Goal: Task Accomplishment & Management: Complete application form

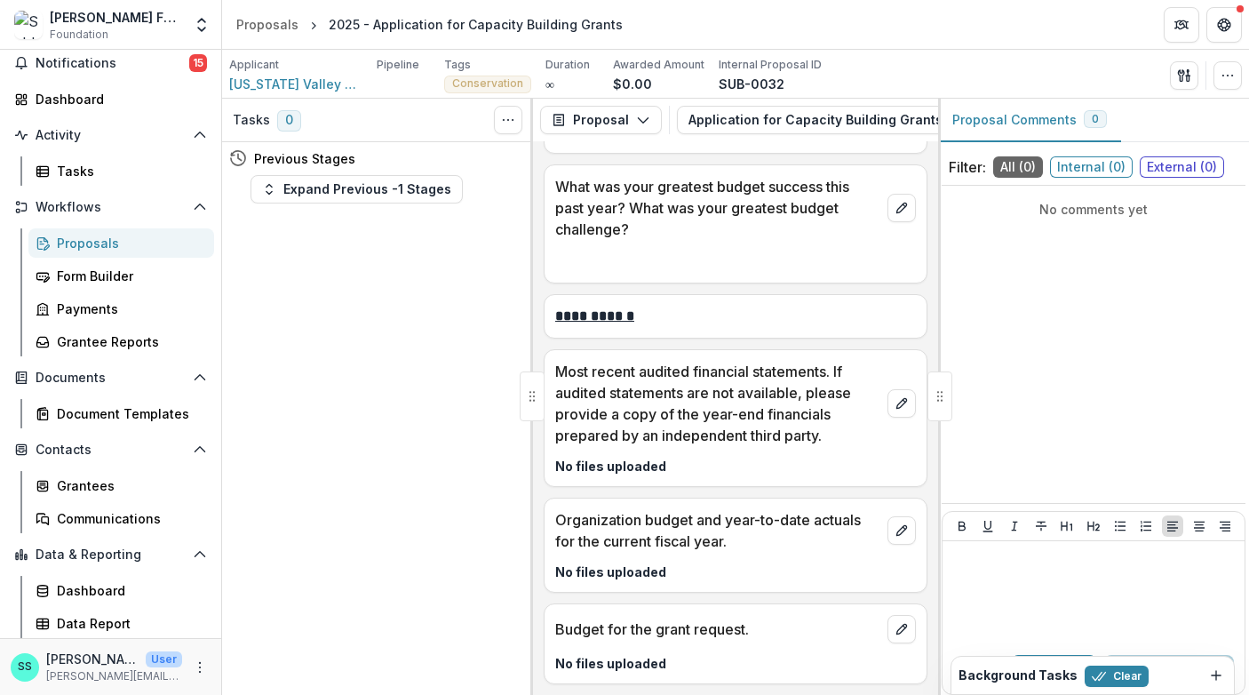
scroll to position [89, 0]
click at [84, 495] on div "Grantees" at bounding box center [128, 485] width 143 height 19
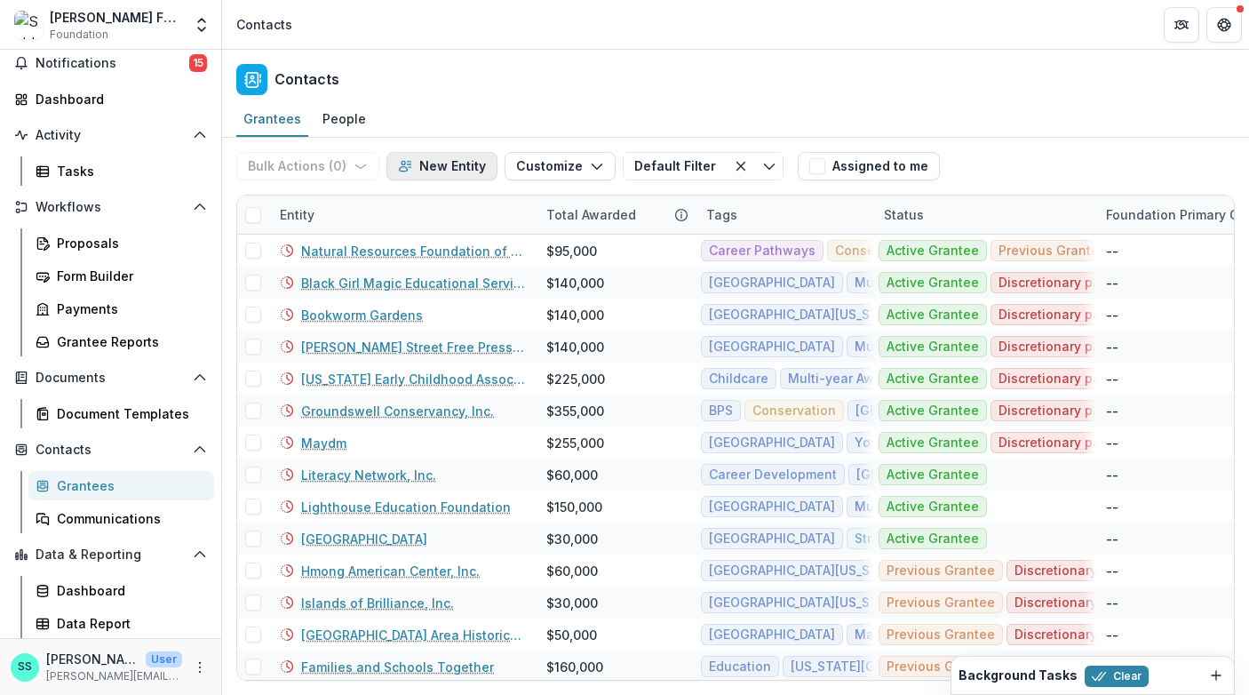
click at [488, 178] on button "New Entity" at bounding box center [442, 166] width 111 height 28
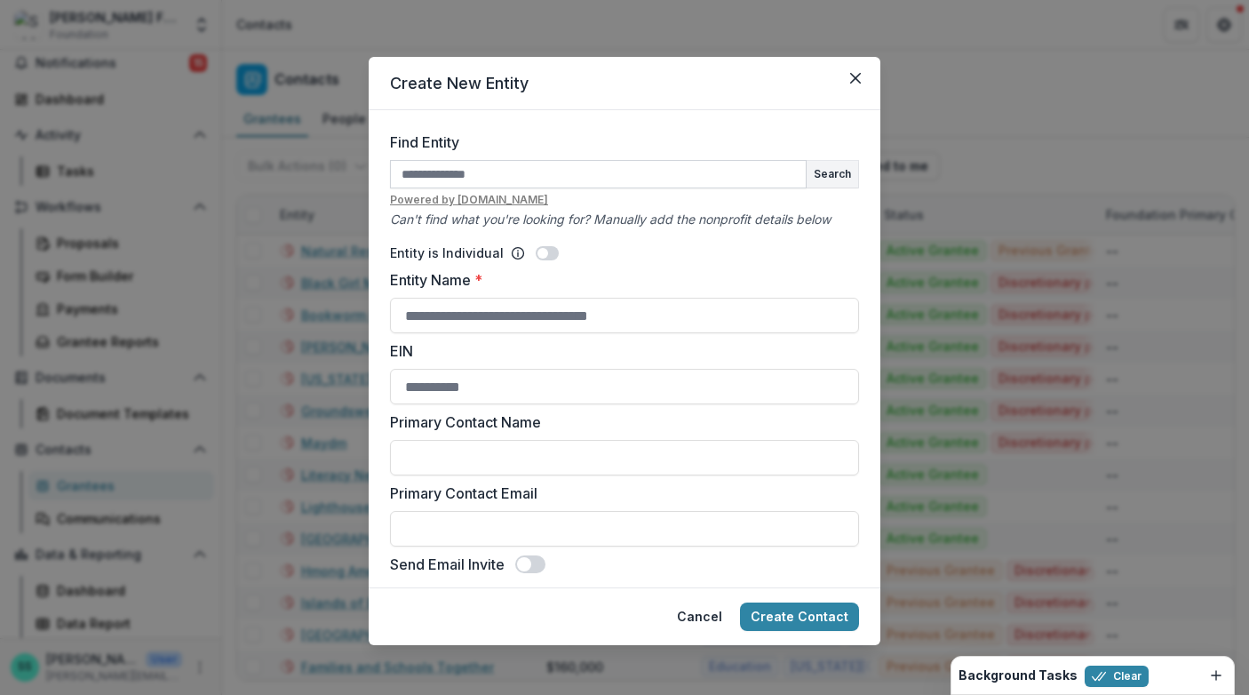
click at [453, 188] on input "Find Entity" at bounding box center [598, 174] width 417 height 28
type input "**********"
click at [858, 188] on button "Search" at bounding box center [833, 174] width 52 height 27
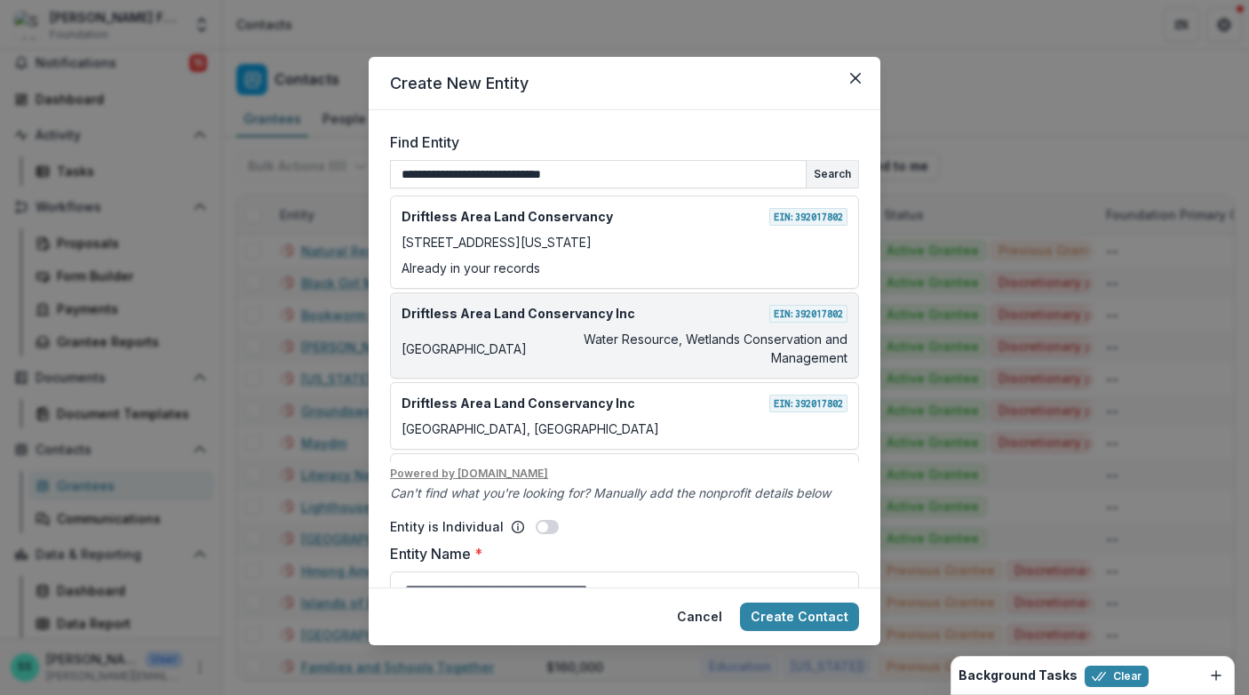
click at [643, 323] on div "Driftless Area Land Conservancy Inc EIN: [US_EMPLOYER_IDENTIFICATION_NUMBER]" at bounding box center [625, 313] width 446 height 19
type input "**********"
click at [687, 367] on p "Water Resource, Wetlands Conservation and Management" at bounding box center [691, 348] width 314 height 37
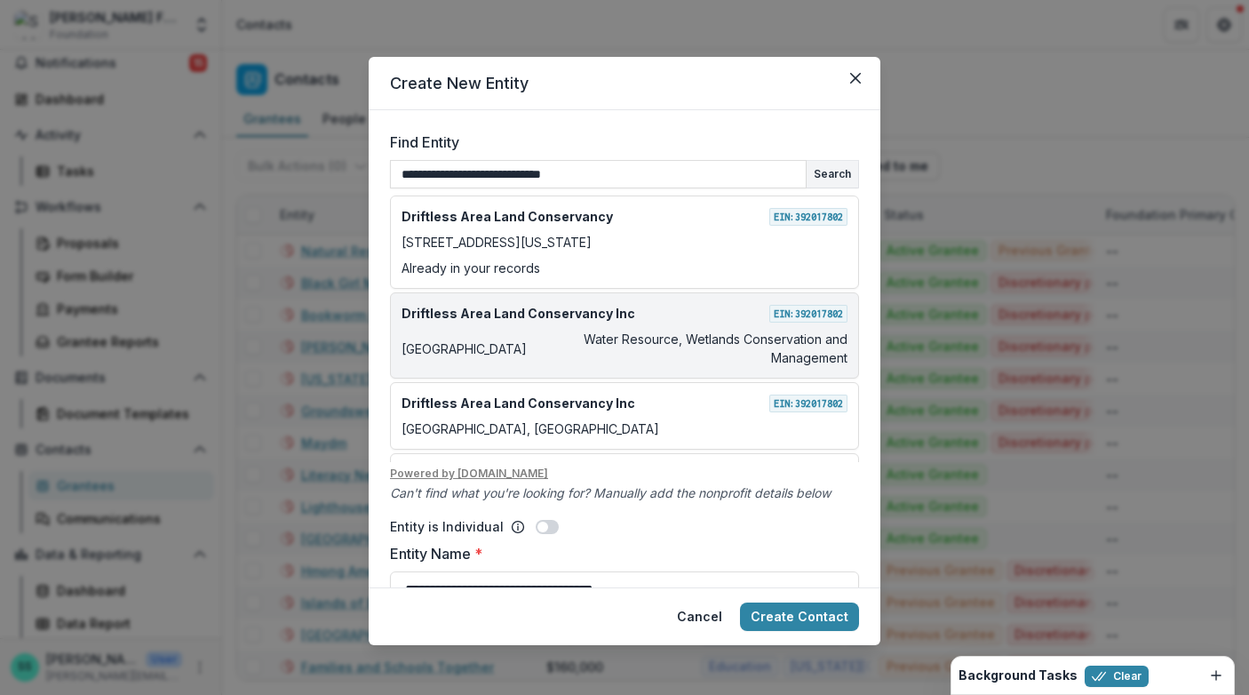
click at [656, 363] on div "Driftless Area Land Conservancy Inc EIN: [US_EMPLOYER_IDENTIFICATION_NUMBER] Do…" at bounding box center [624, 335] width 469 height 86
click at [428, 358] on p "[GEOGRAPHIC_DATA]" at bounding box center [464, 348] width 125 height 19
click at [418, 323] on p "Driftless Area Land Conservancy Inc" at bounding box center [519, 313] width 234 height 19
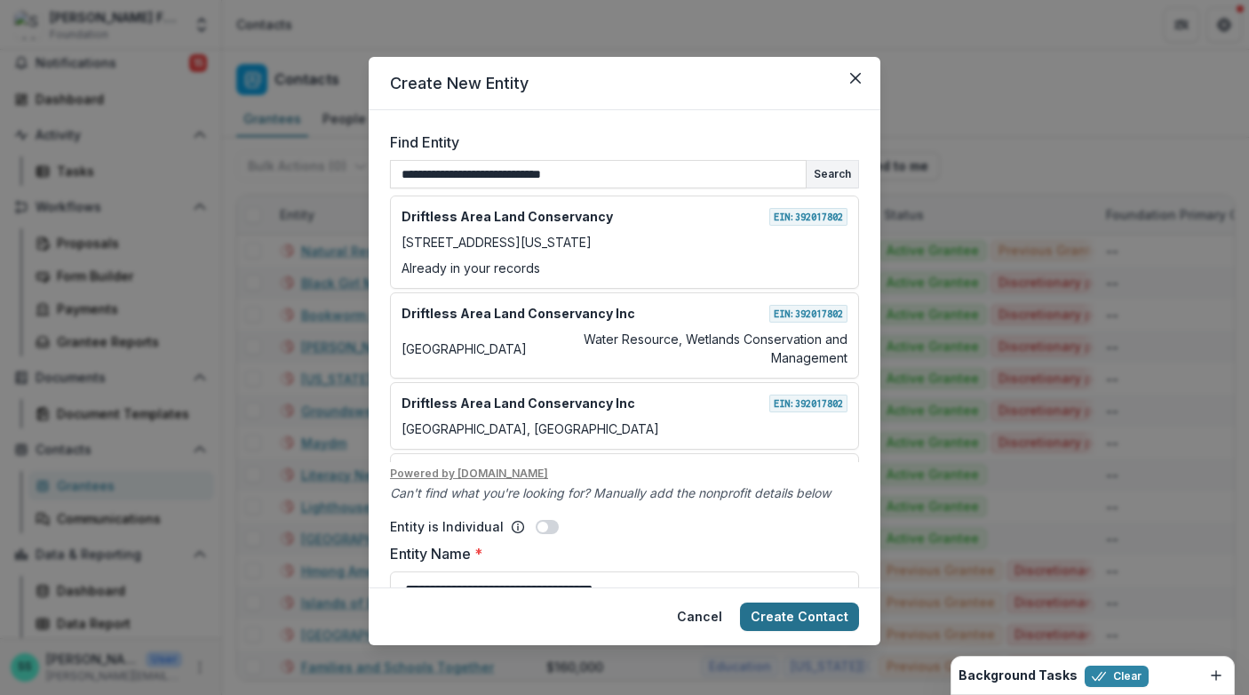
click at [824, 604] on button "Create Contact" at bounding box center [799, 616] width 119 height 28
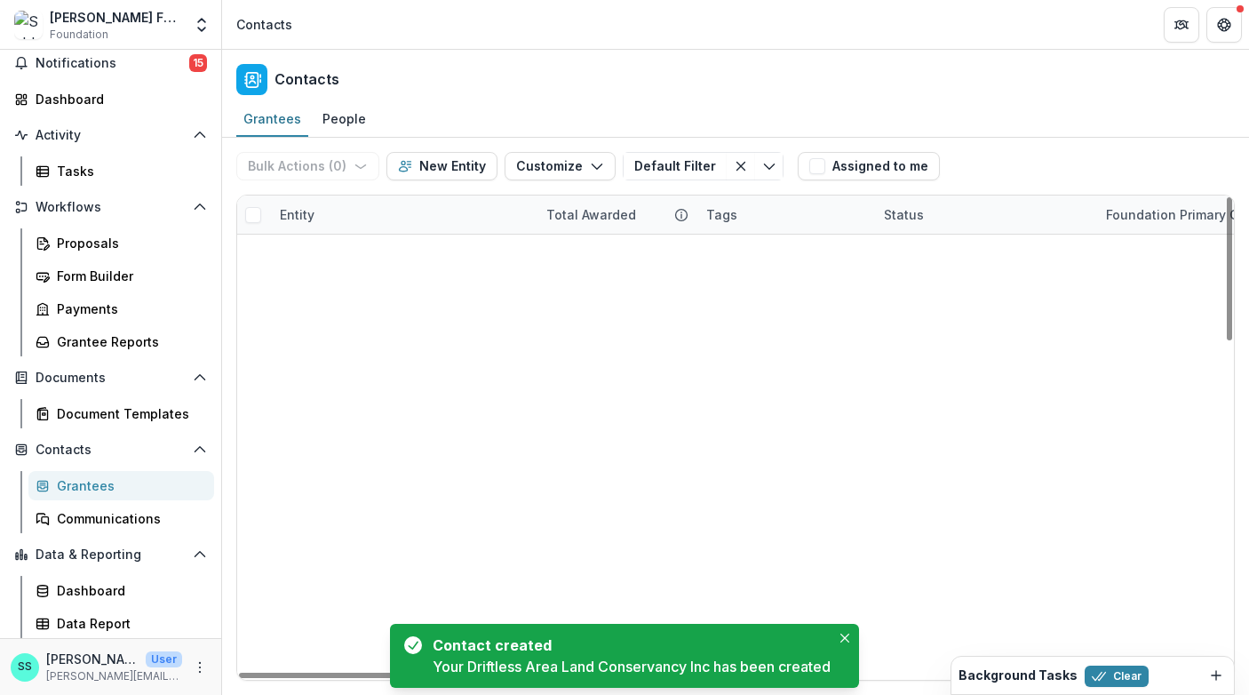
scroll to position [1073, 0]
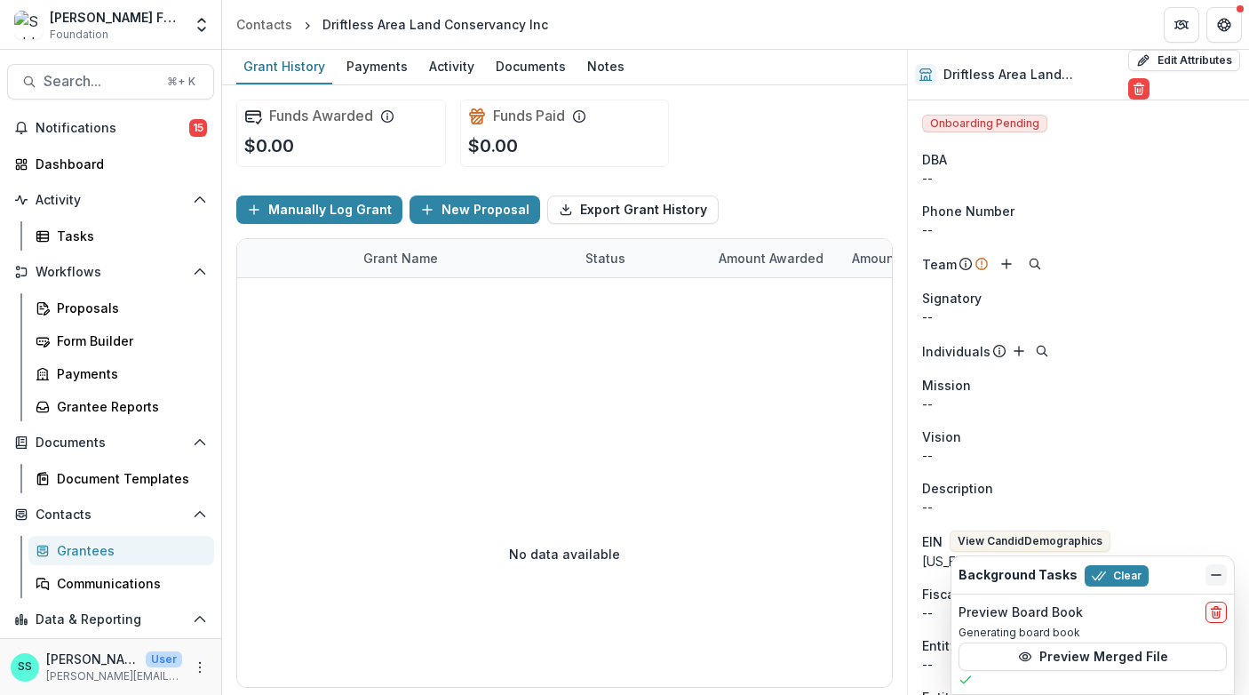
click at [1211, 568] on icon "Dismiss" at bounding box center [1216, 575] width 14 height 14
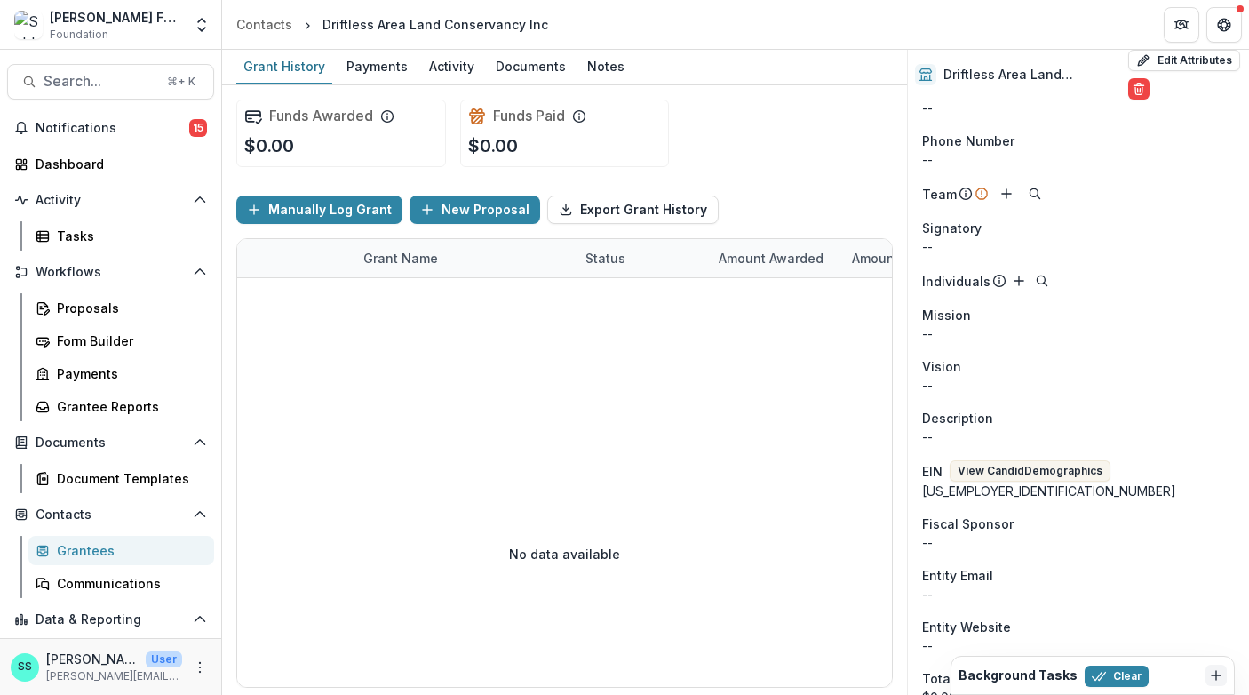
scroll to position [69, 0]
click at [1166, 60] on button "Edit Attributes" at bounding box center [1185, 60] width 112 height 21
select select
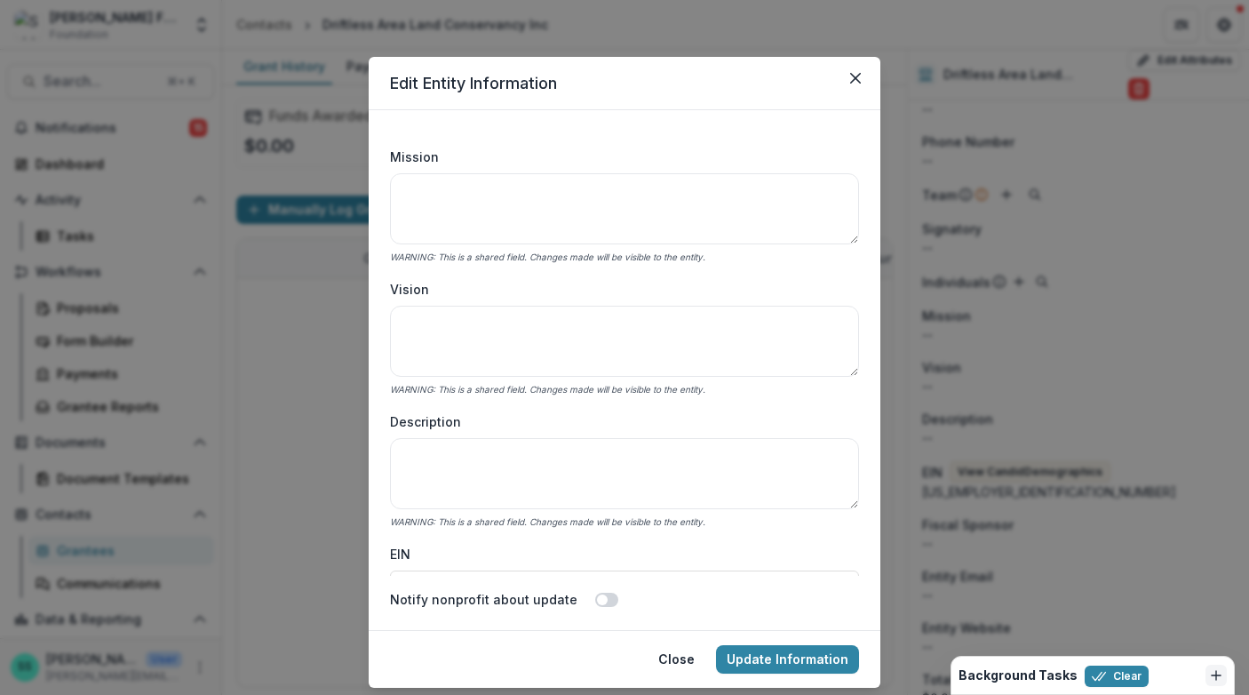
scroll to position [261, 0]
click at [787, 674] on button "Update Information" at bounding box center [787, 659] width 143 height 28
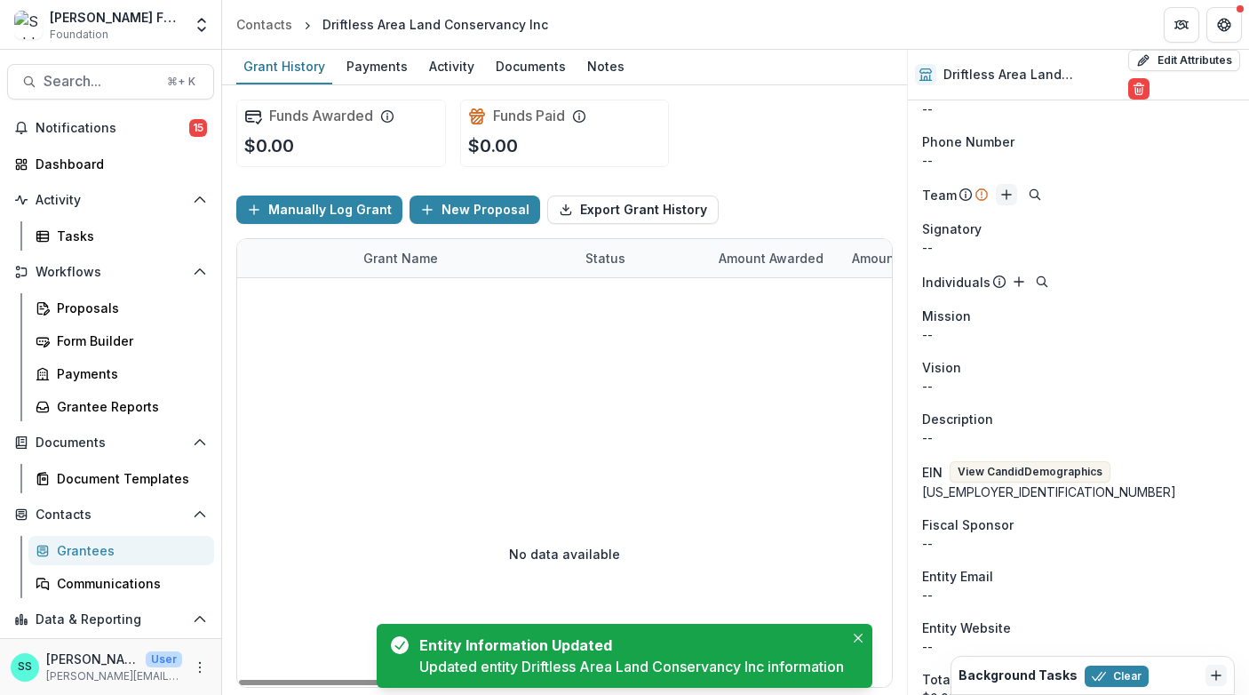
click at [1012, 202] on icon "Add" at bounding box center [1007, 195] width 14 height 14
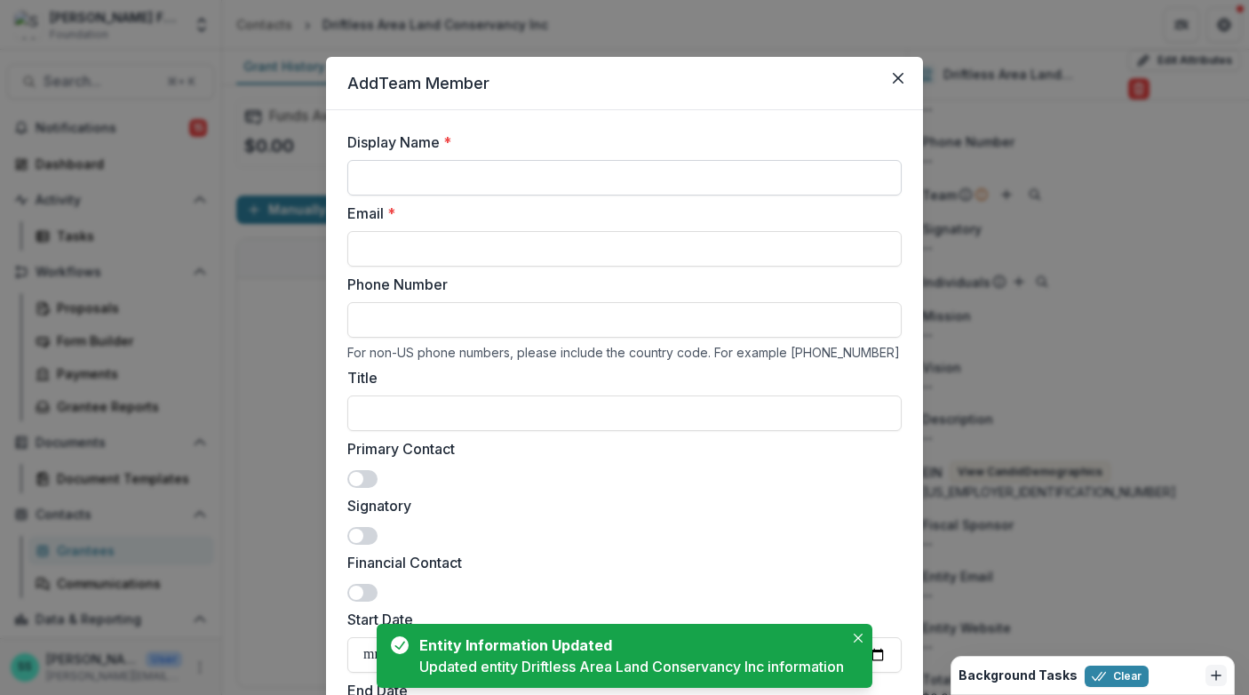
click at [358, 196] on input "Display Name *" at bounding box center [624, 178] width 555 height 36
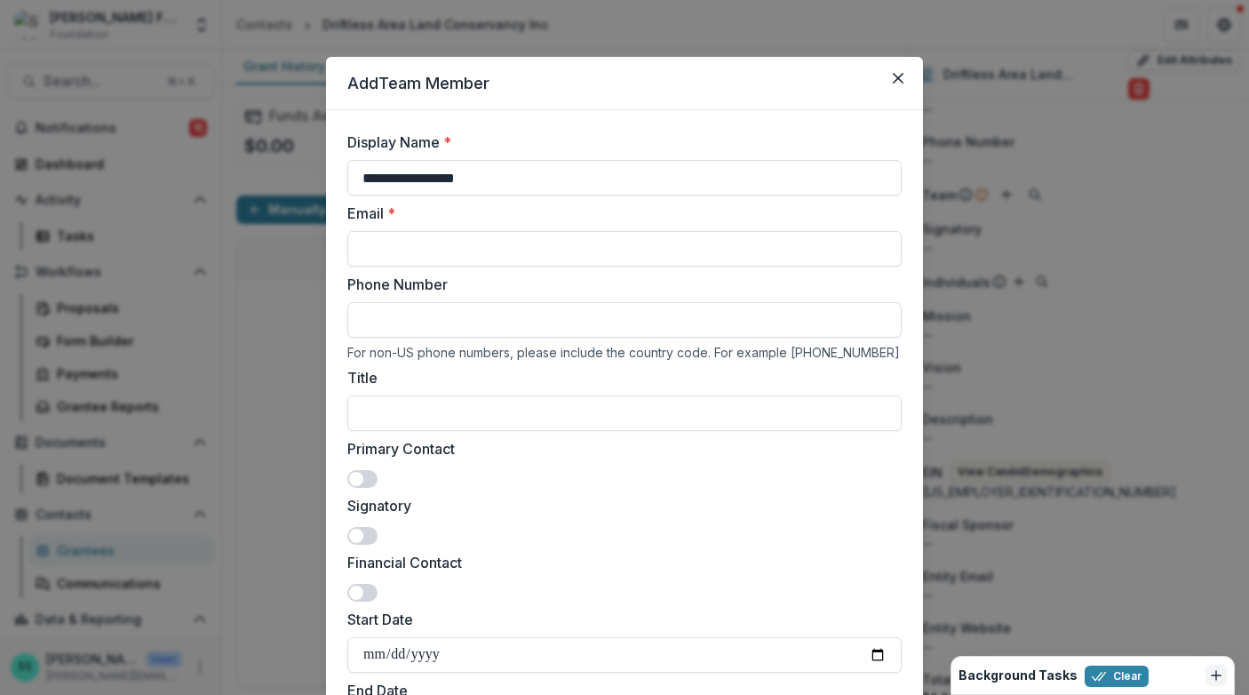
type input "**********"
paste input "**********"
type input "**********"
click at [383, 431] on input "Title" at bounding box center [624, 413] width 555 height 36
type input "**********"
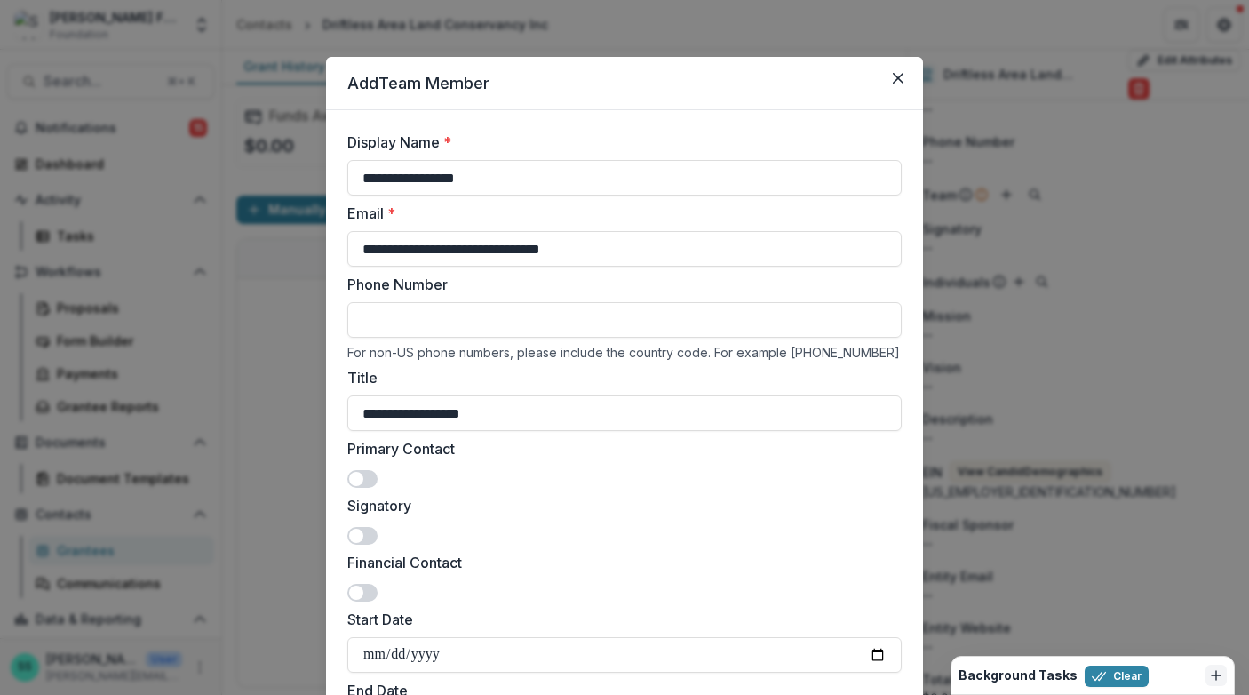
click at [347, 488] on span at bounding box center [362, 479] width 30 height 18
click at [347, 545] on span at bounding box center [362, 536] width 30 height 18
click at [347, 602] on span at bounding box center [362, 593] width 30 height 18
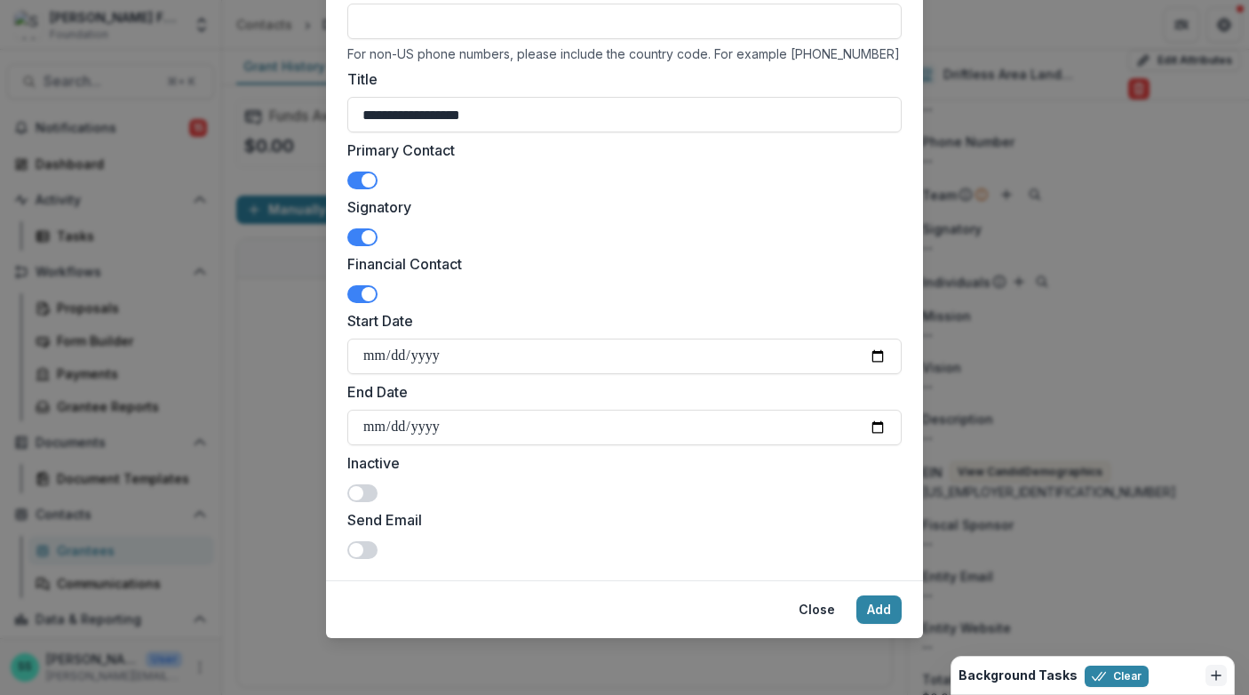
scroll to position [414, 0]
click at [902, 602] on button "Add" at bounding box center [879, 609] width 45 height 28
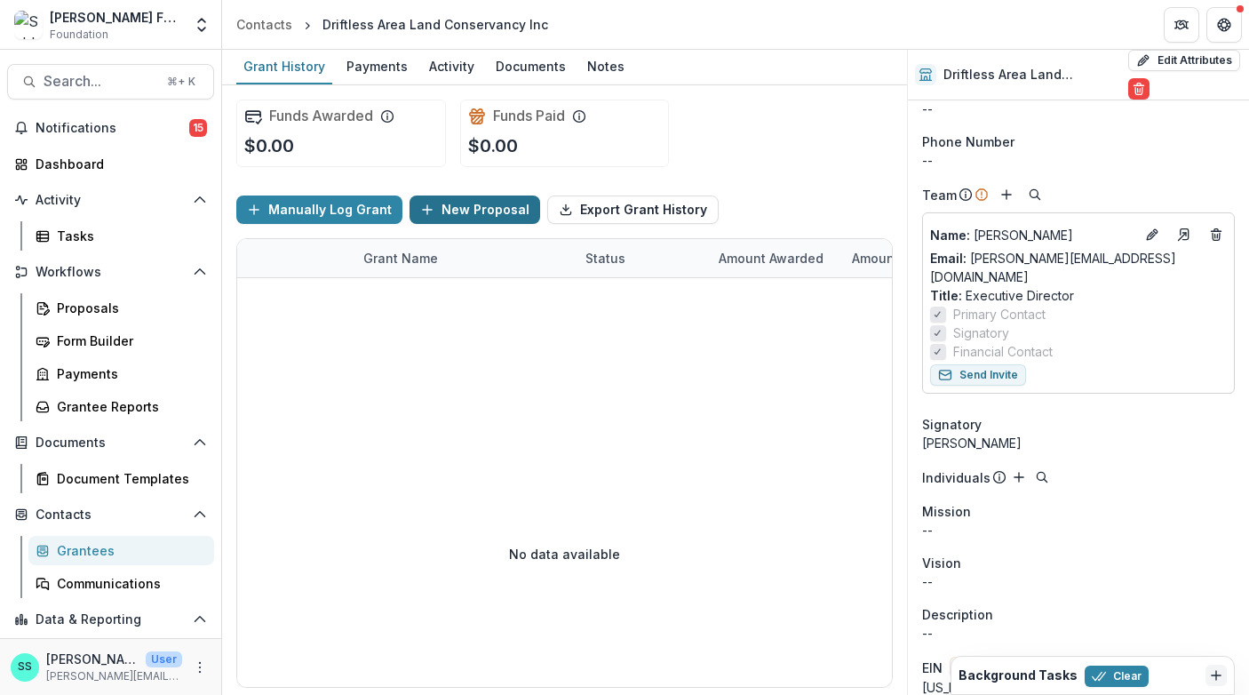
click at [488, 224] on button "New Proposal" at bounding box center [475, 210] width 131 height 28
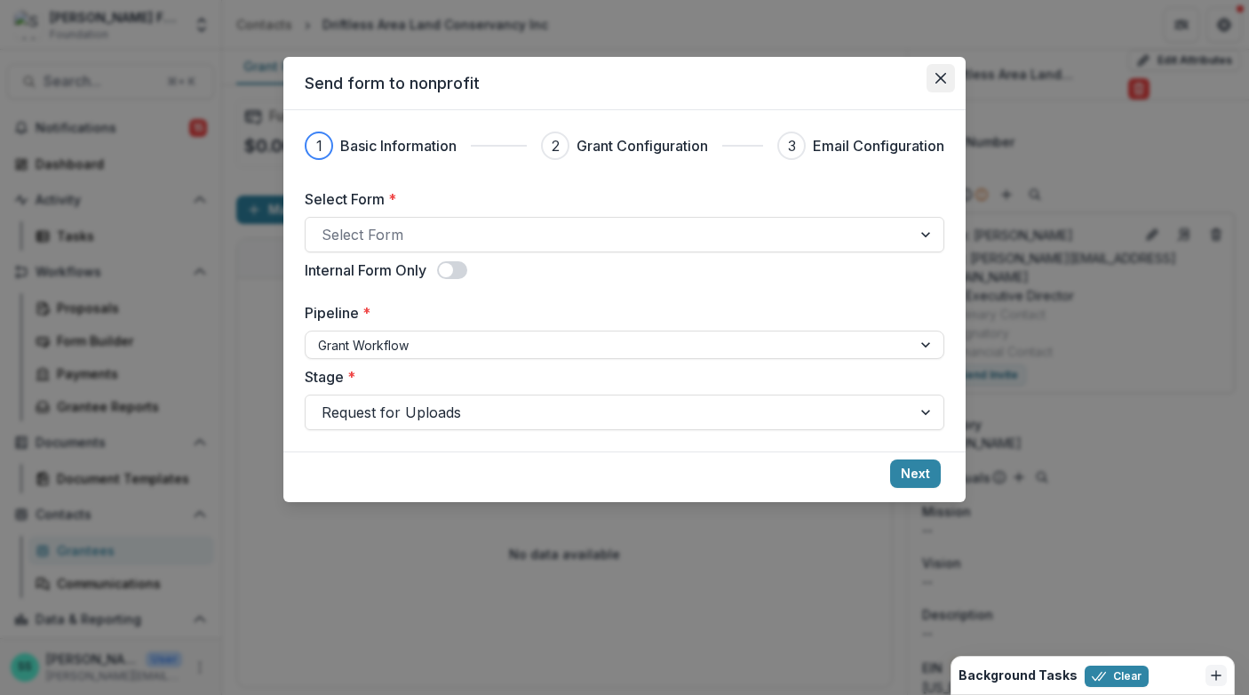
click at [946, 84] on icon "Close" at bounding box center [941, 78] width 11 height 11
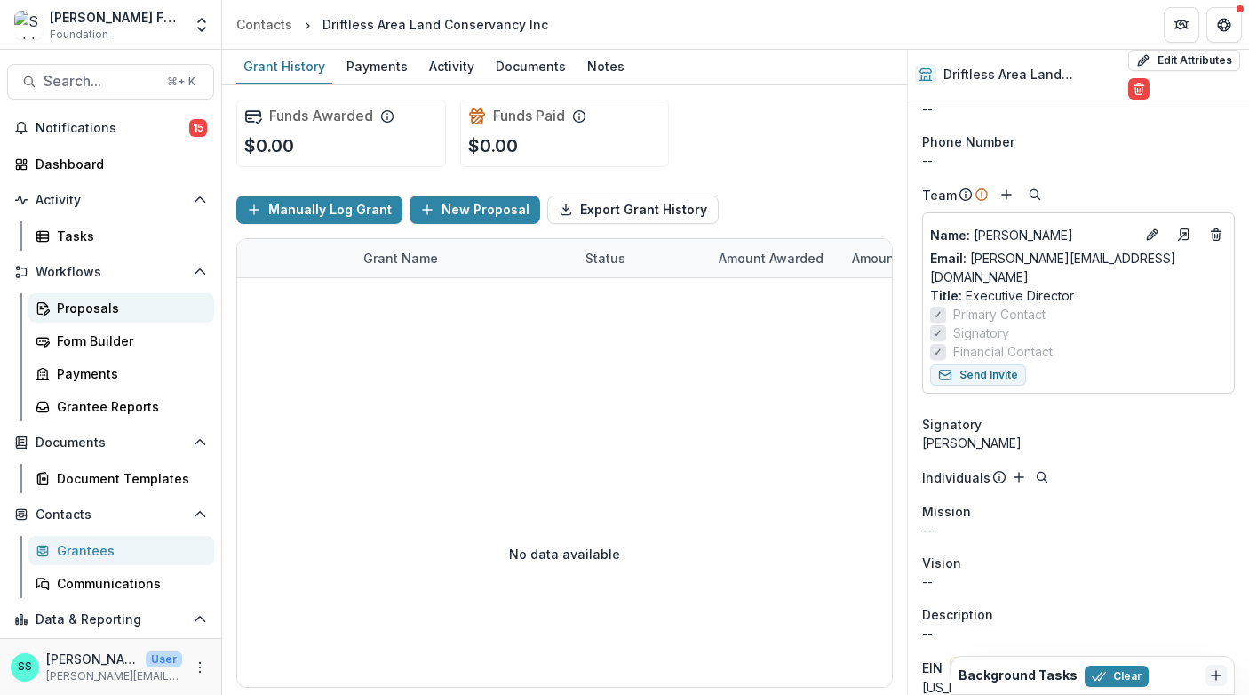
click at [122, 317] on div "Proposals" at bounding box center [128, 308] width 143 height 19
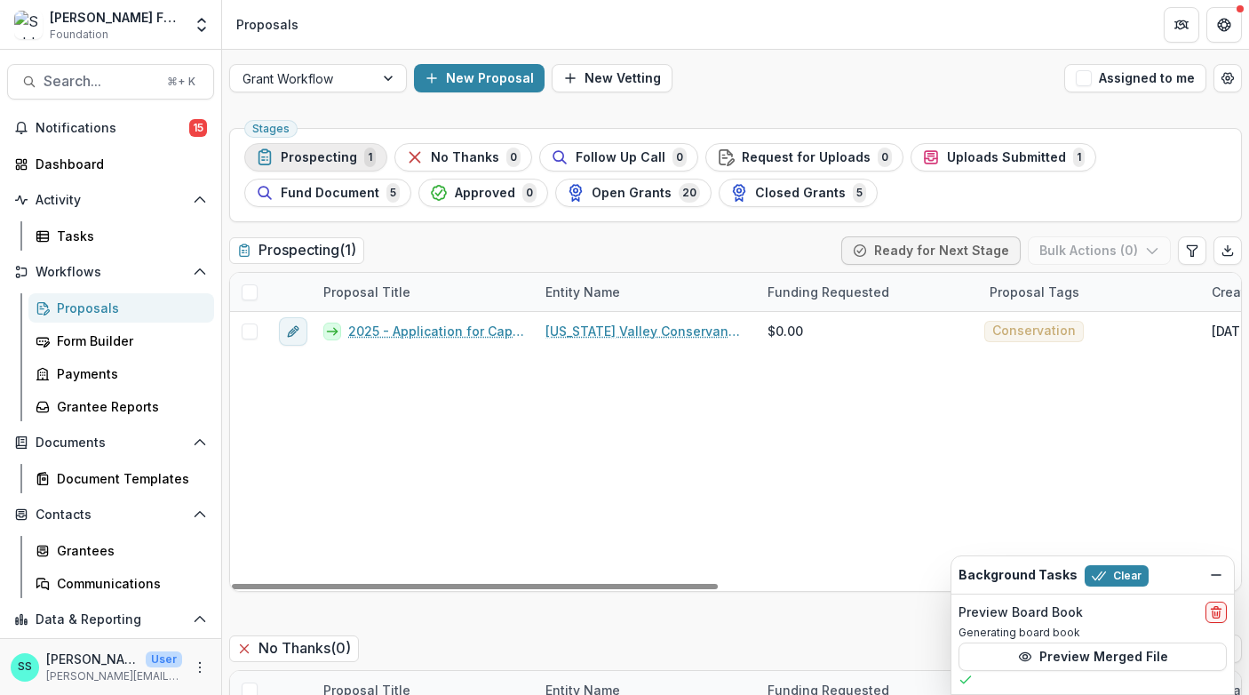
click at [347, 162] on span "Prospecting" at bounding box center [319, 157] width 76 height 15
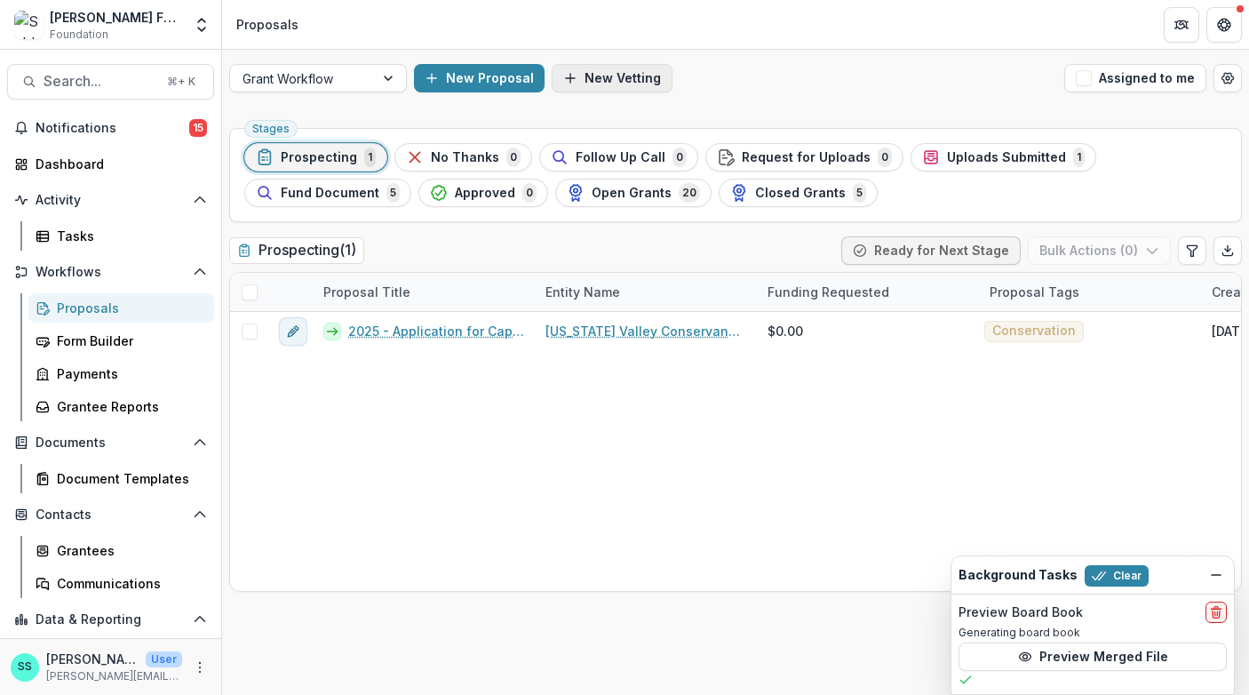
click at [614, 79] on button "New Vetting" at bounding box center [612, 78] width 121 height 28
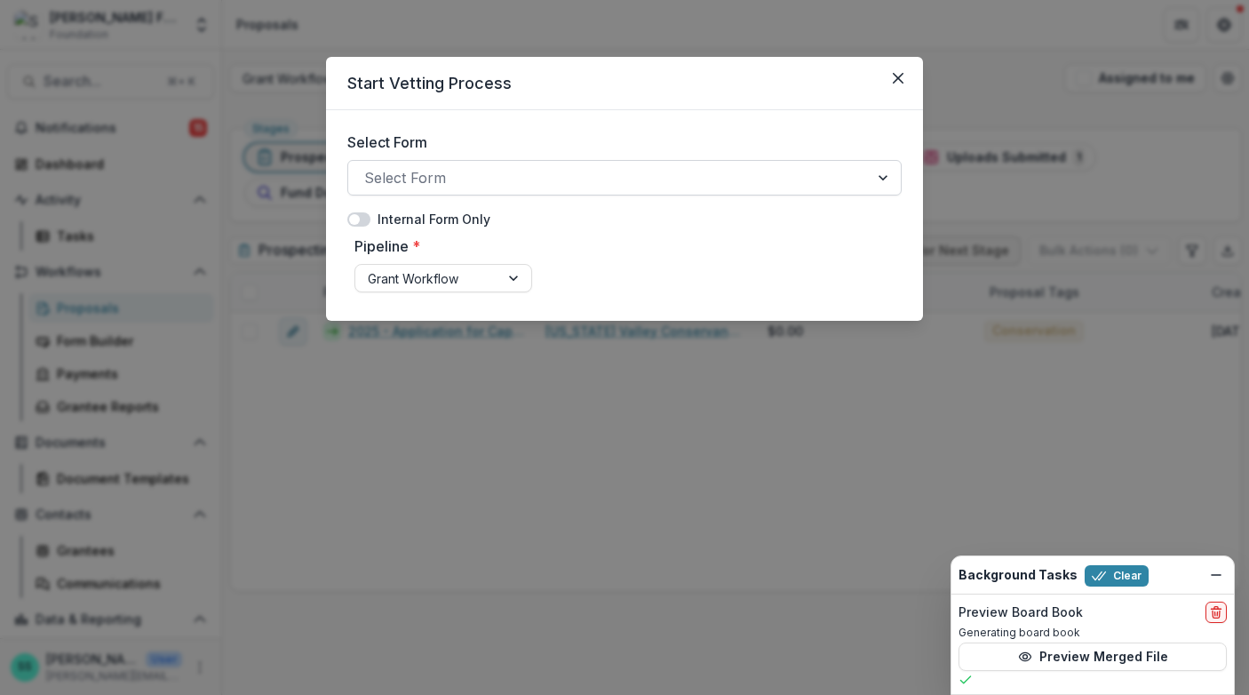
click at [469, 190] on div at bounding box center [608, 177] width 489 height 25
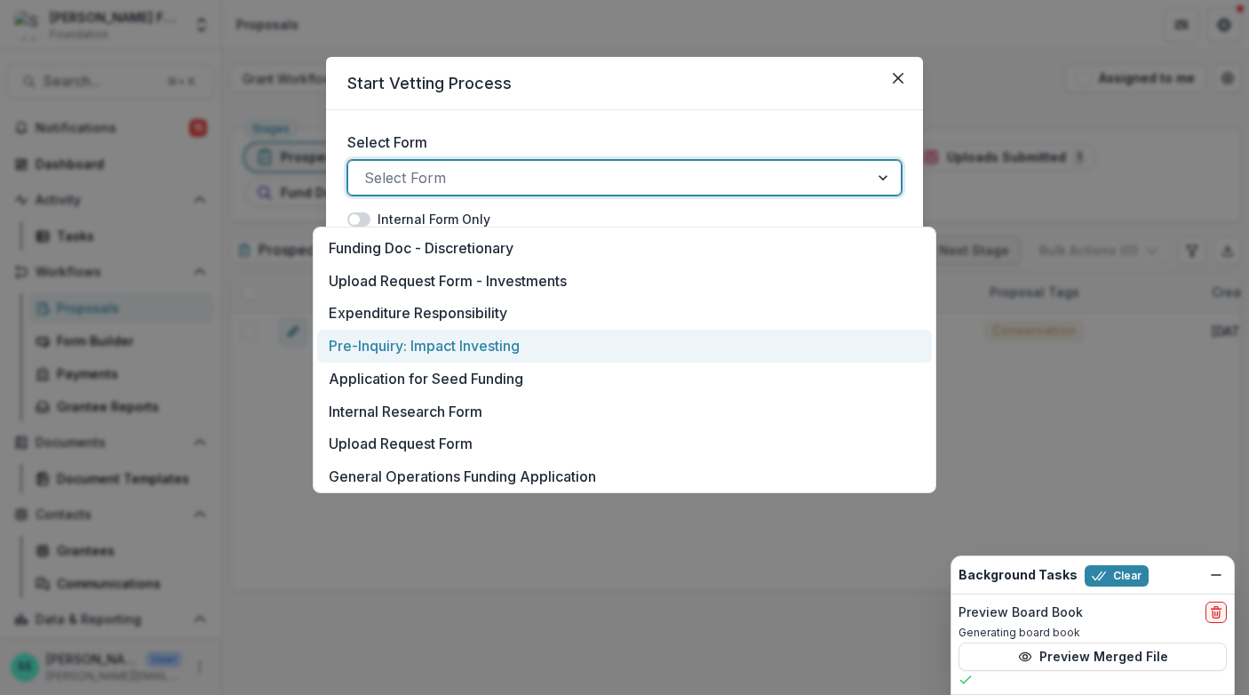
click at [459, 356] on p "Pre-Inquiry: Impact Investing" at bounding box center [424, 345] width 191 height 21
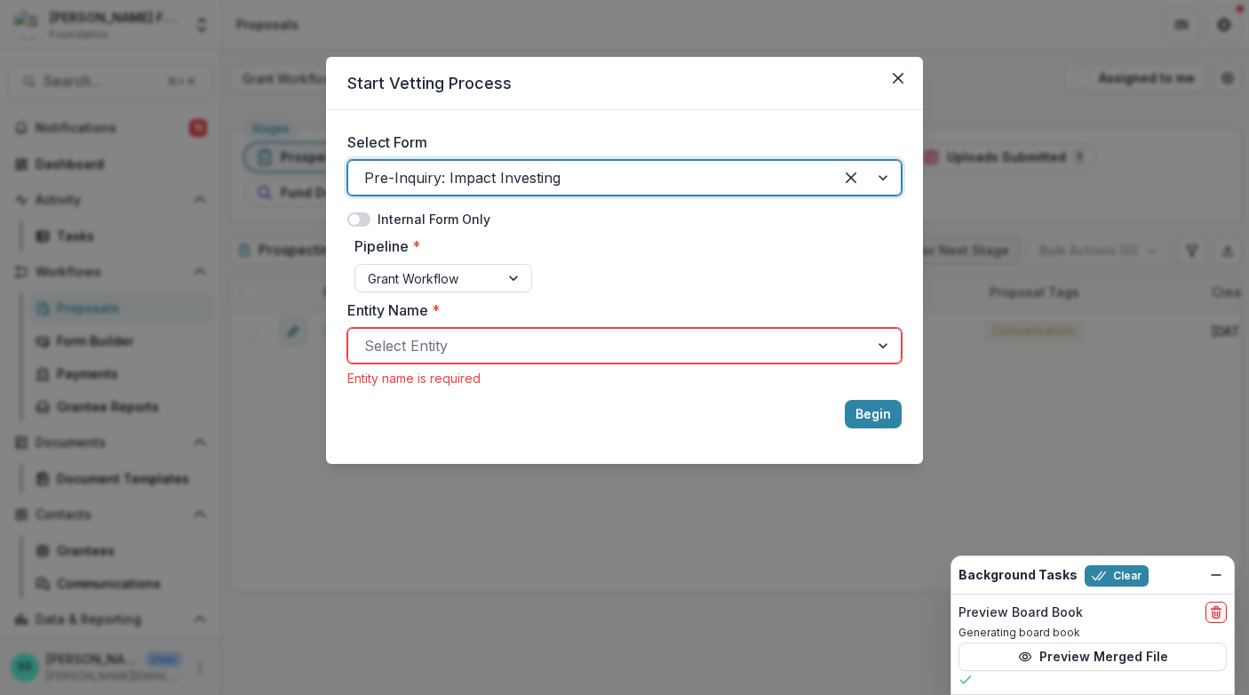
click at [443, 358] on div at bounding box center [608, 345] width 489 height 25
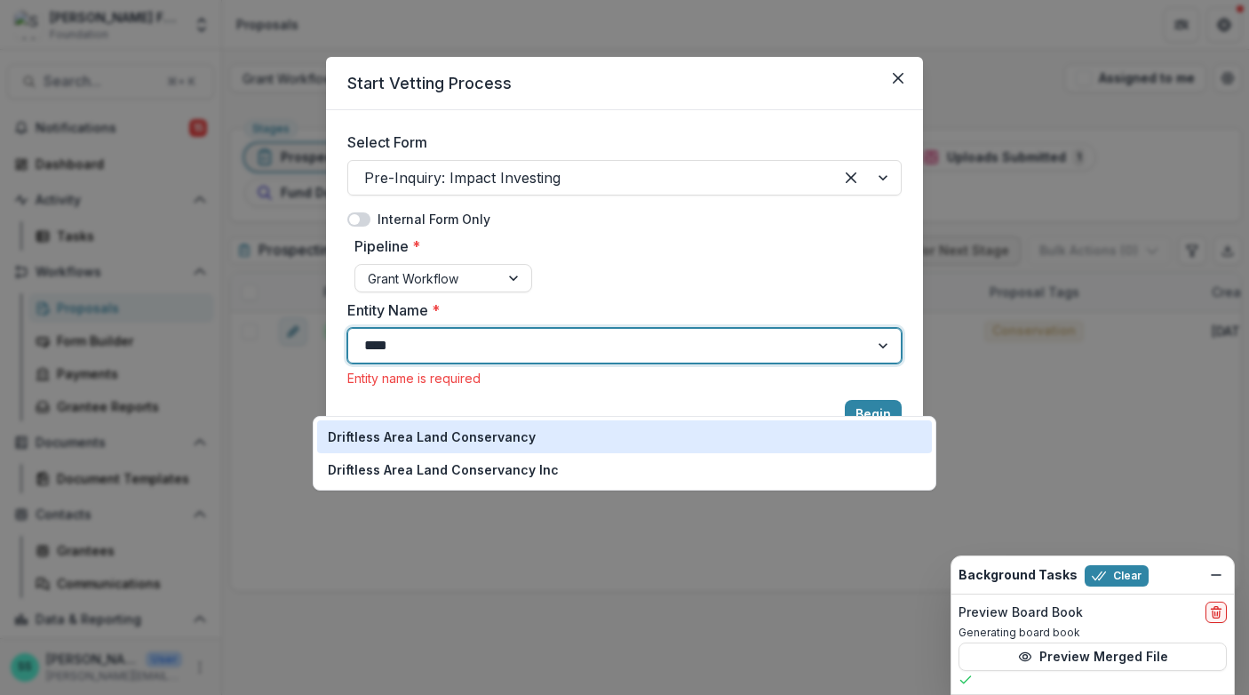
type input "*****"
click at [461, 445] on p "Driftless Area Land Conservancy" at bounding box center [432, 436] width 208 height 19
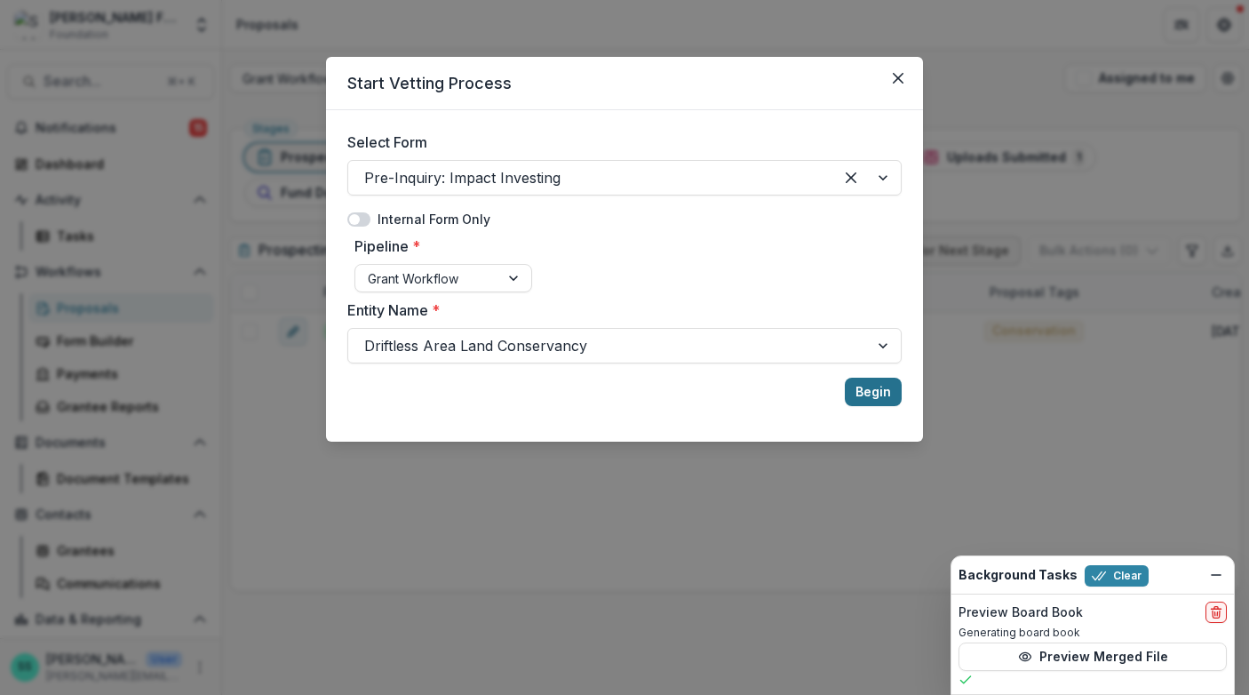
click at [902, 406] on button "Begin" at bounding box center [873, 392] width 57 height 28
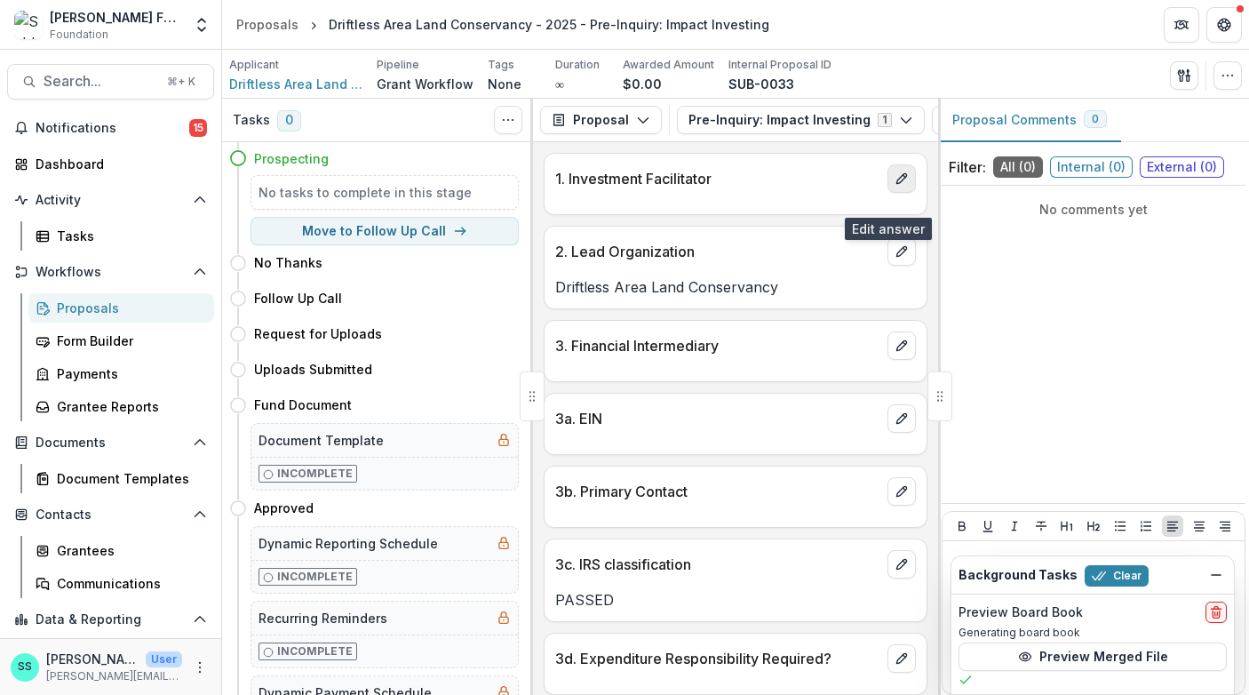
click at [898, 186] on icon "edit" at bounding box center [902, 179] width 14 height 14
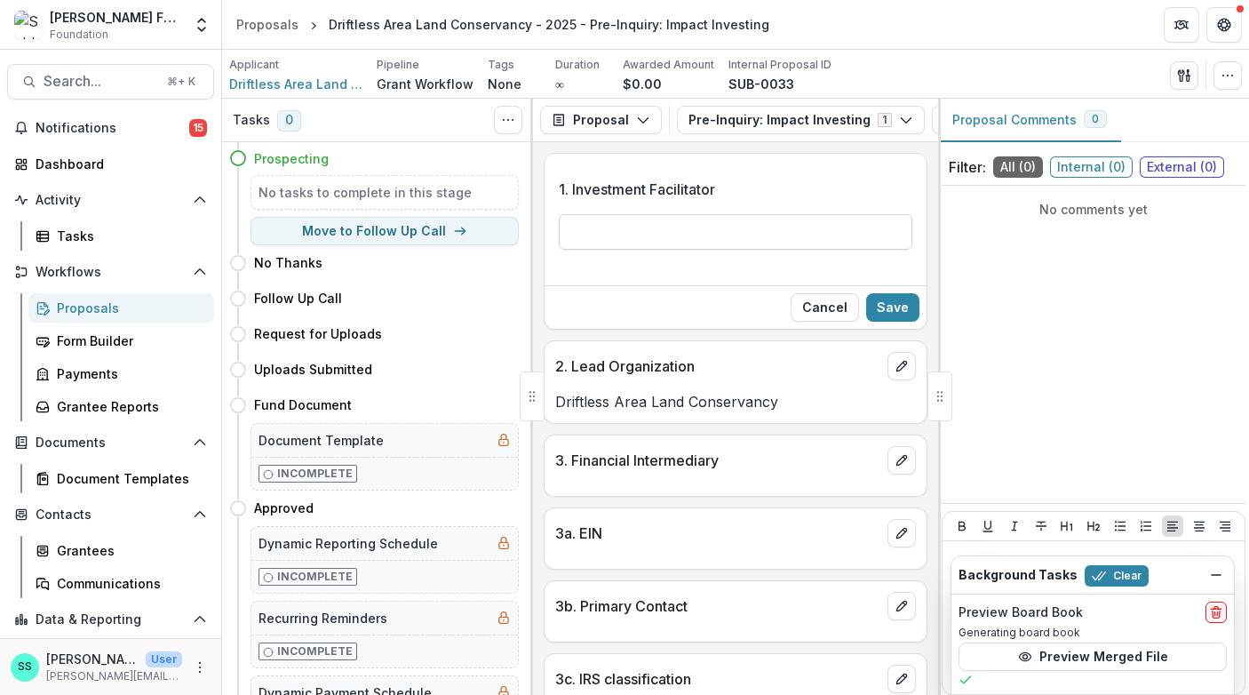
click at [680, 250] on input "1. Investment Facilitator" at bounding box center [736, 232] width 354 height 36
type input "****"
click at [893, 322] on button "Save" at bounding box center [892, 307] width 53 height 28
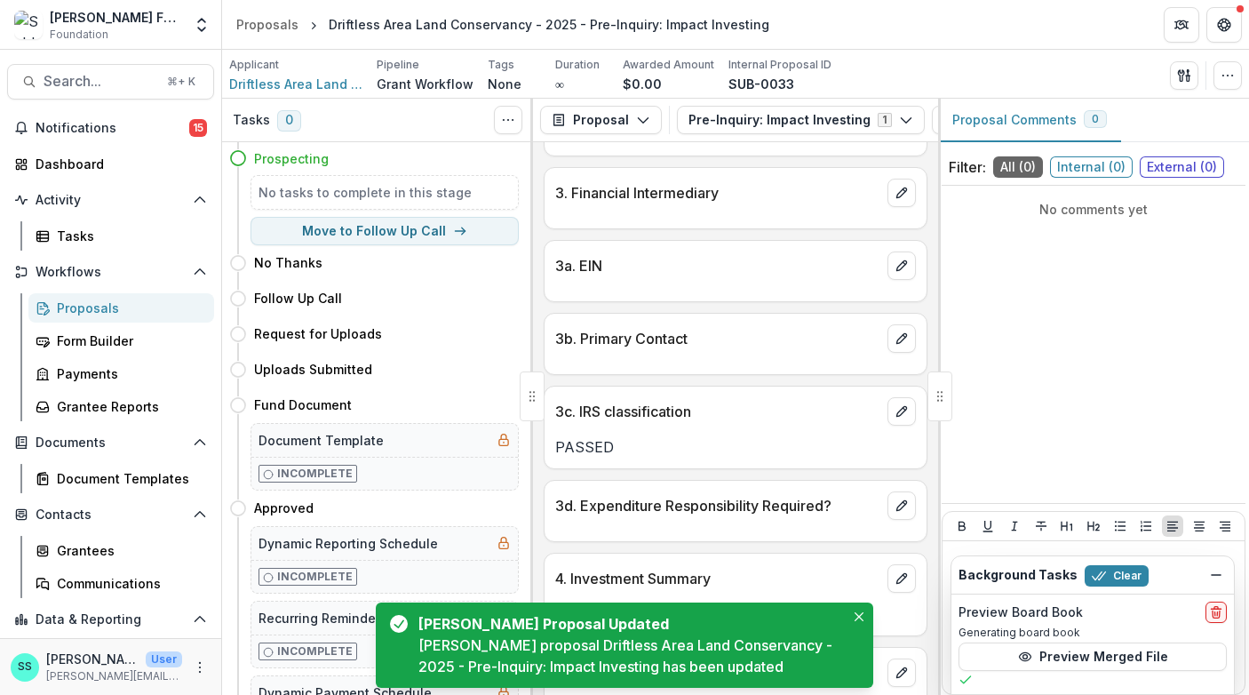
scroll to position [176, 0]
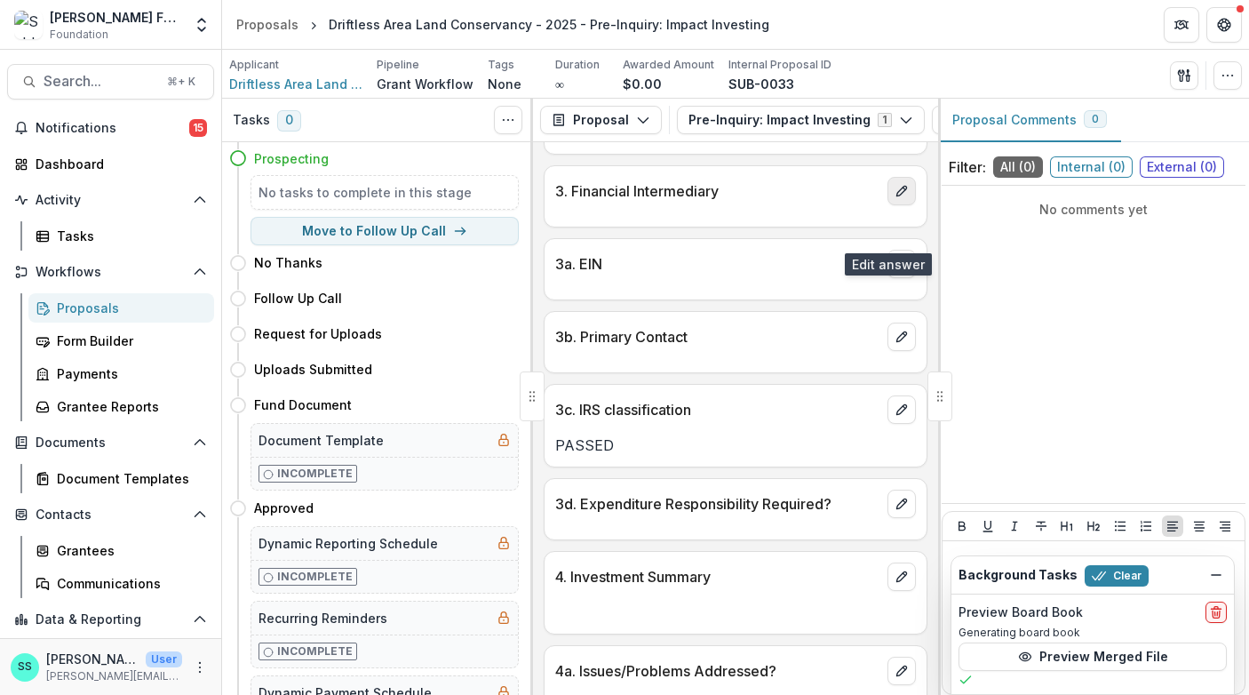
click at [897, 196] on icon "edit" at bounding box center [902, 191] width 10 height 10
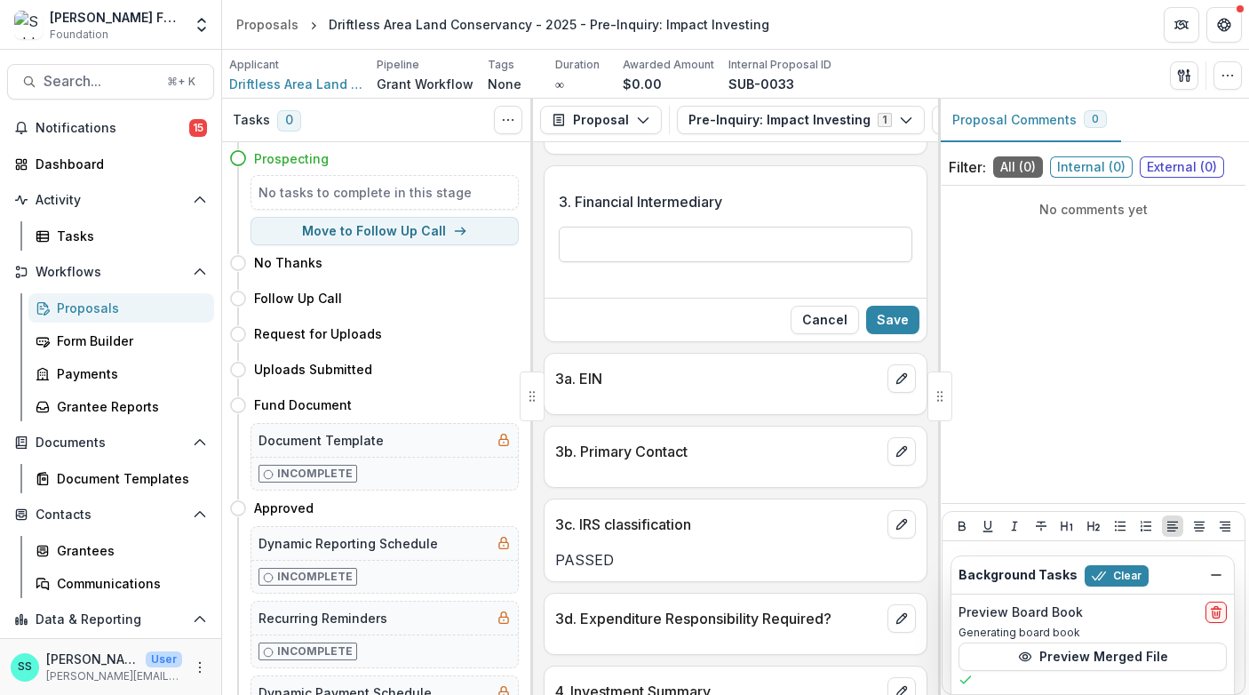
click at [680, 262] on input "3. Financial Intermediary" at bounding box center [736, 245] width 354 height 36
type input "****"
click at [871, 334] on button "Save" at bounding box center [892, 320] width 53 height 28
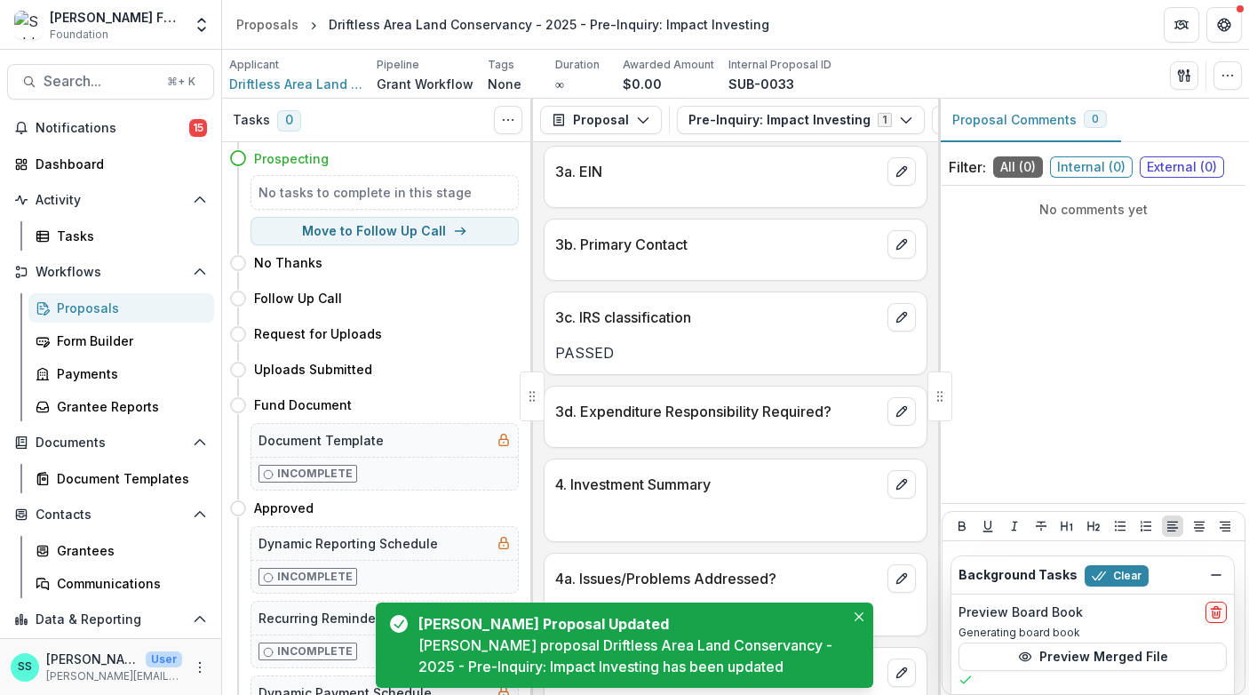
scroll to position [293, 0]
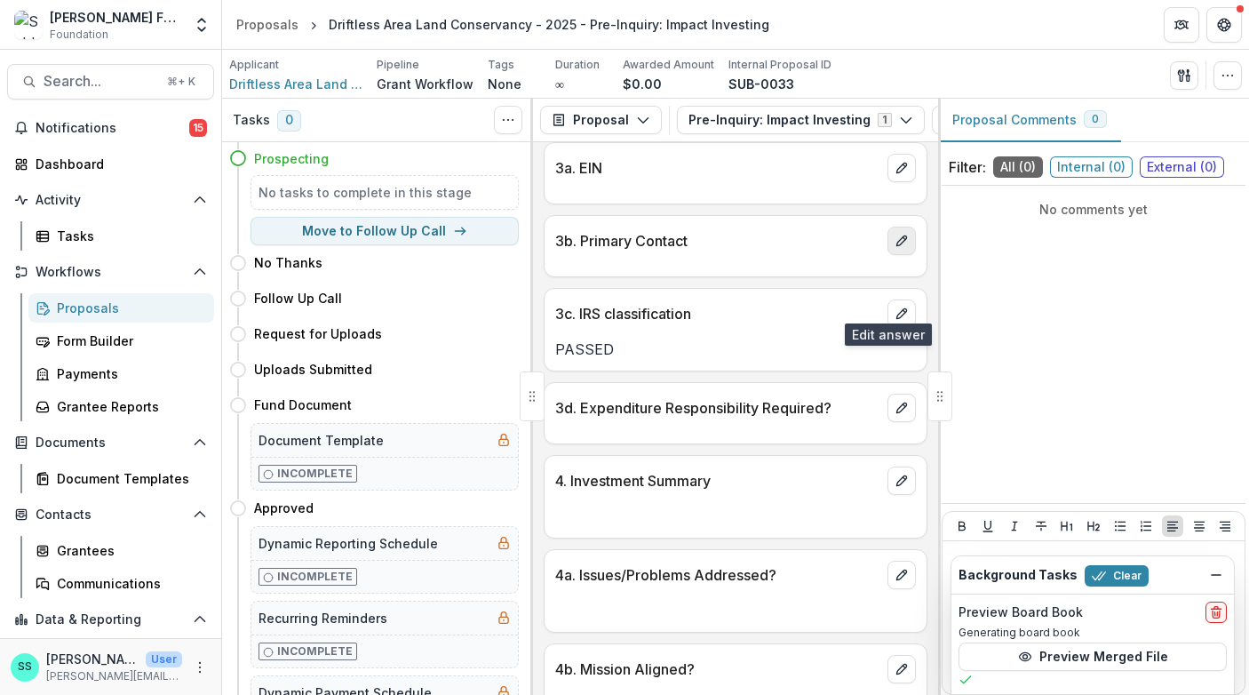
click at [895, 248] on icon "edit" at bounding box center [902, 241] width 14 height 14
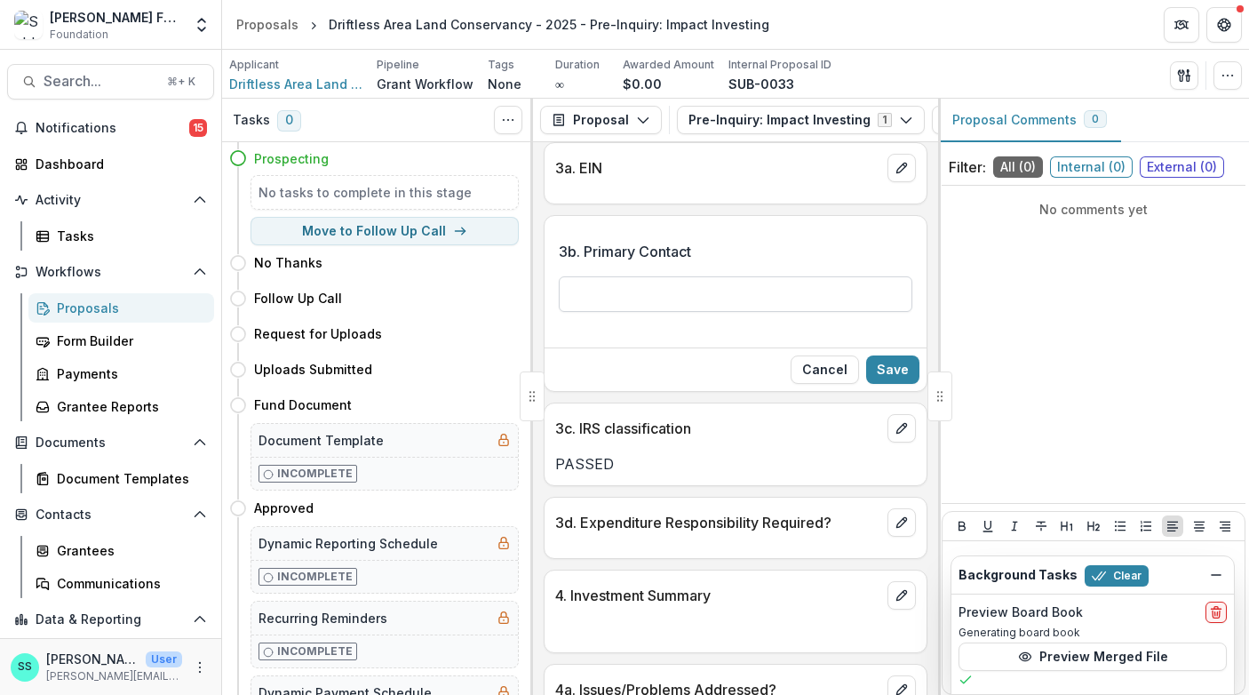
click at [729, 312] on input "3b. Primary Contact" at bounding box center [736, 294] width 354 height 36
type input "**********"
click at [890, 384] on button "Save" at bounding box center [892, 369] width 53 height 28
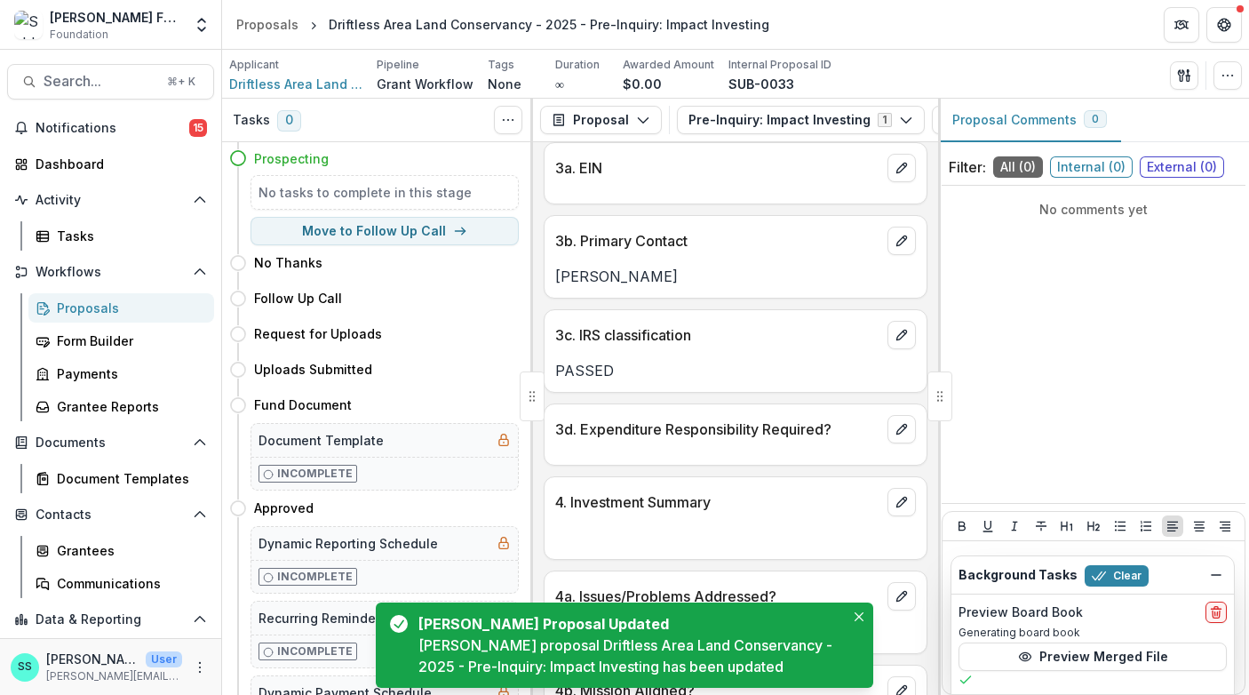
scroll to position [474, 0]
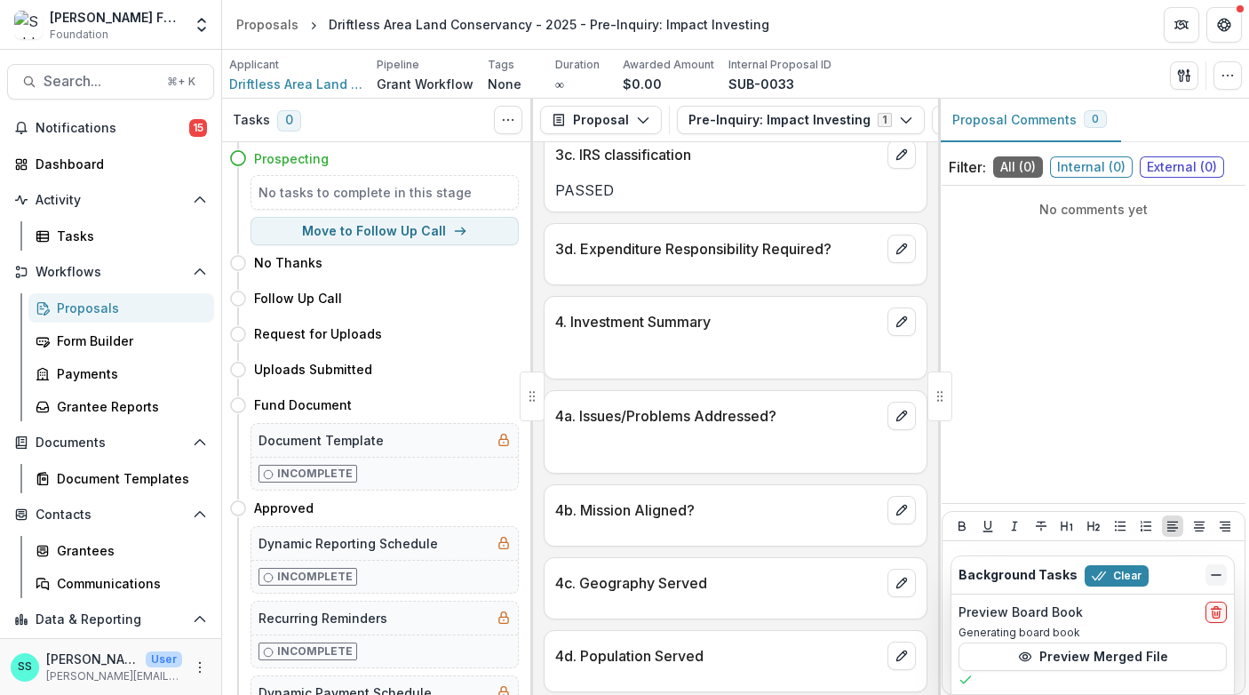
click at [1213, 575] on line "Dismiss" at bounding box center [1216, 575] width 9 height 0
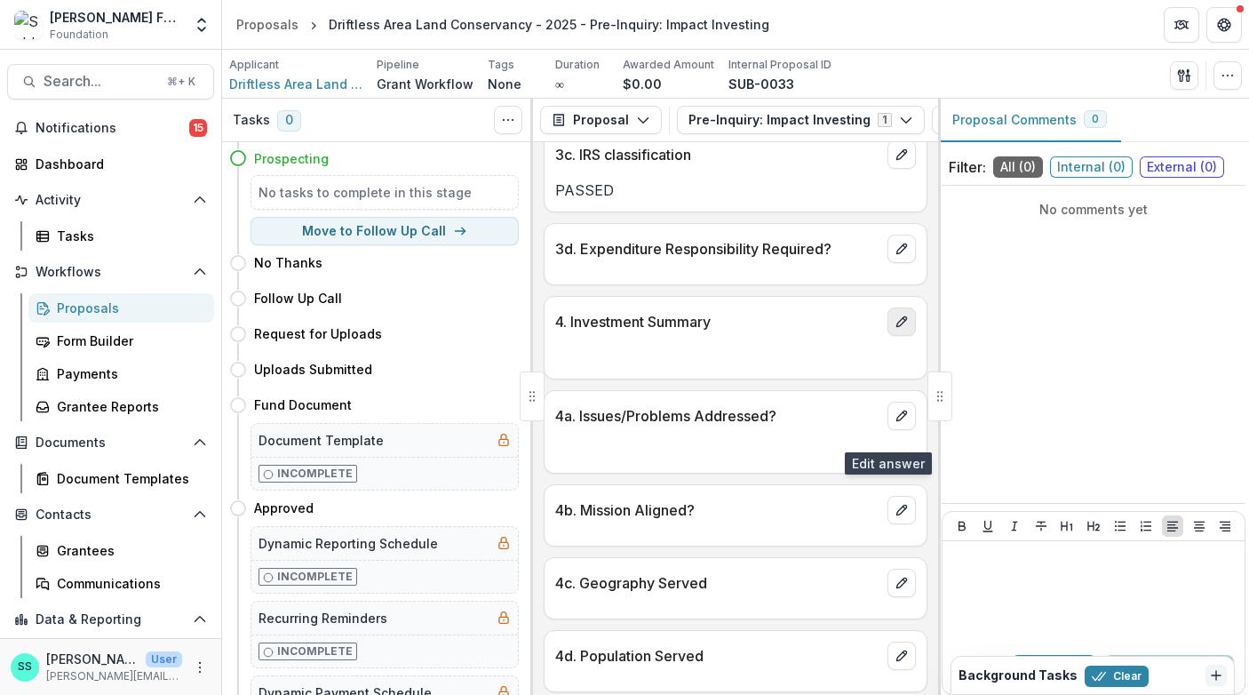
click at [897, 326] on icon "edit" at bounding box center [902, 321] width 10 height 10
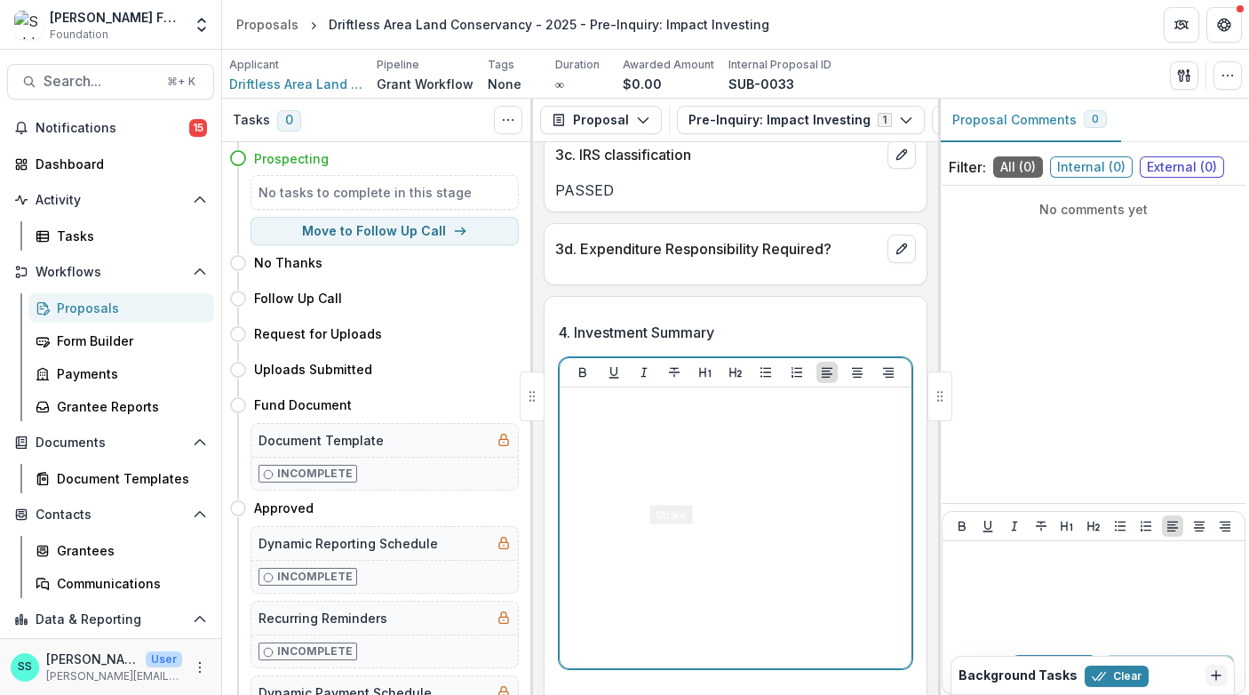
click at [622, 414] on p at bounding box center [736, 405] width 338 height 20
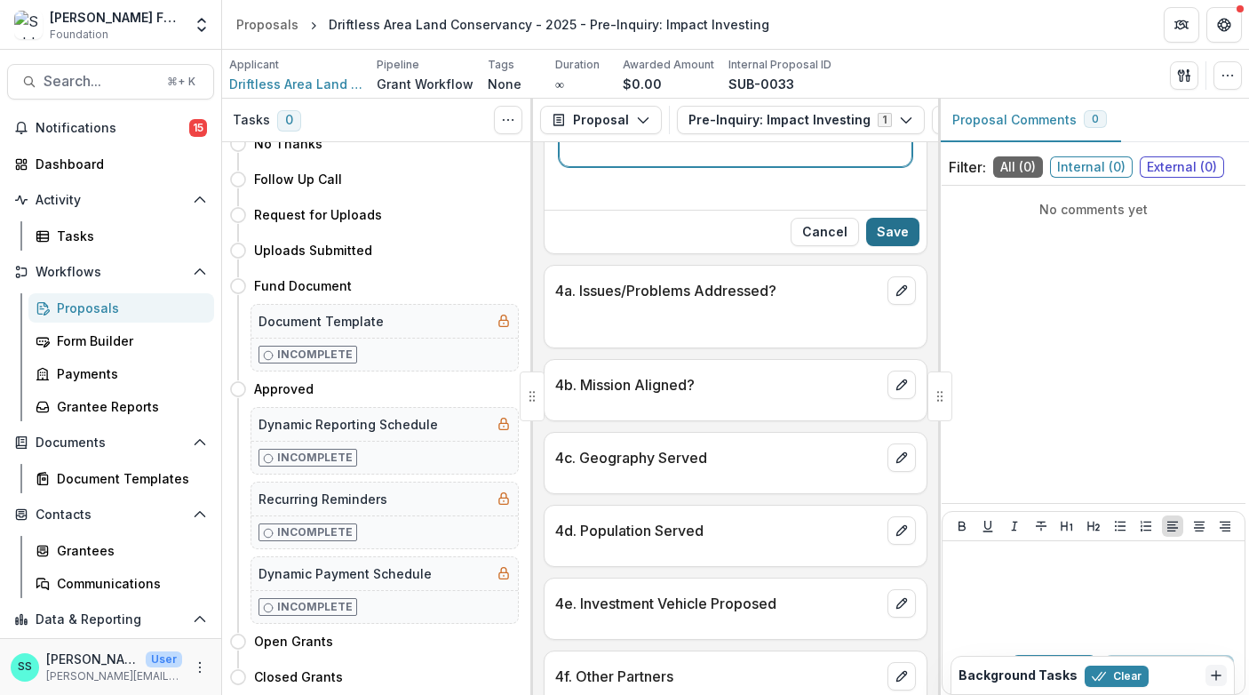
scroll to position [988, 0]
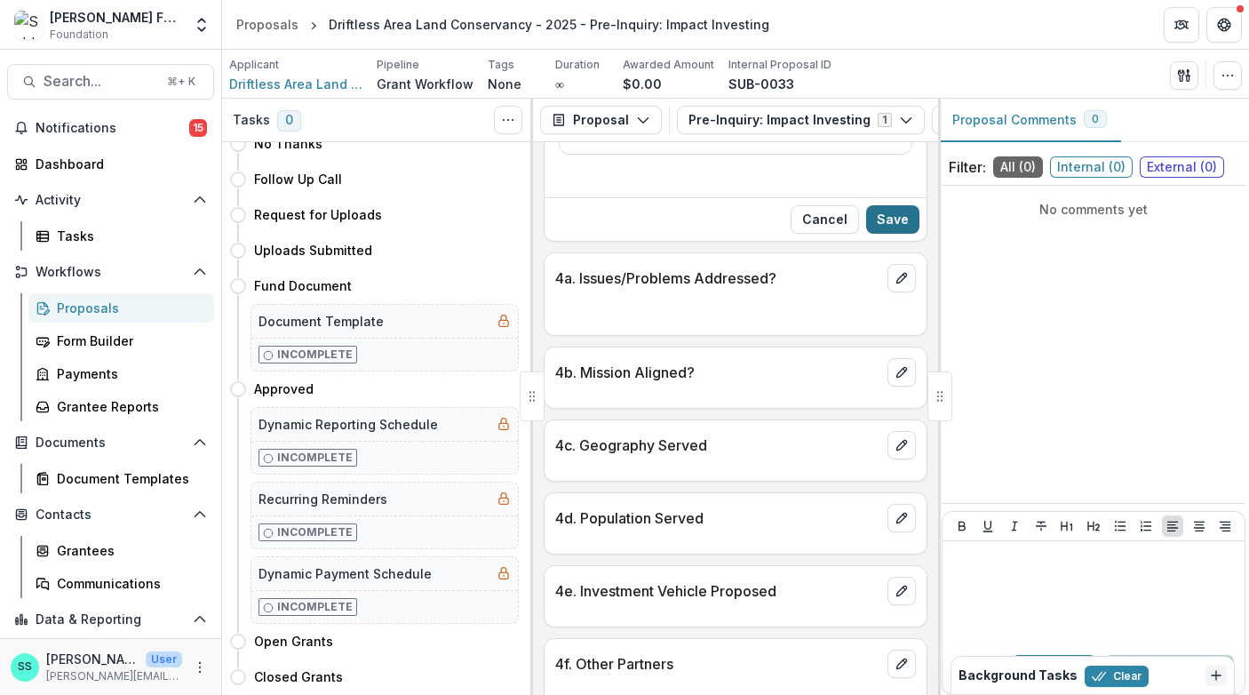
click at [887, 234] on button "Save" at bounding box center [892, 219] width 53 height 28
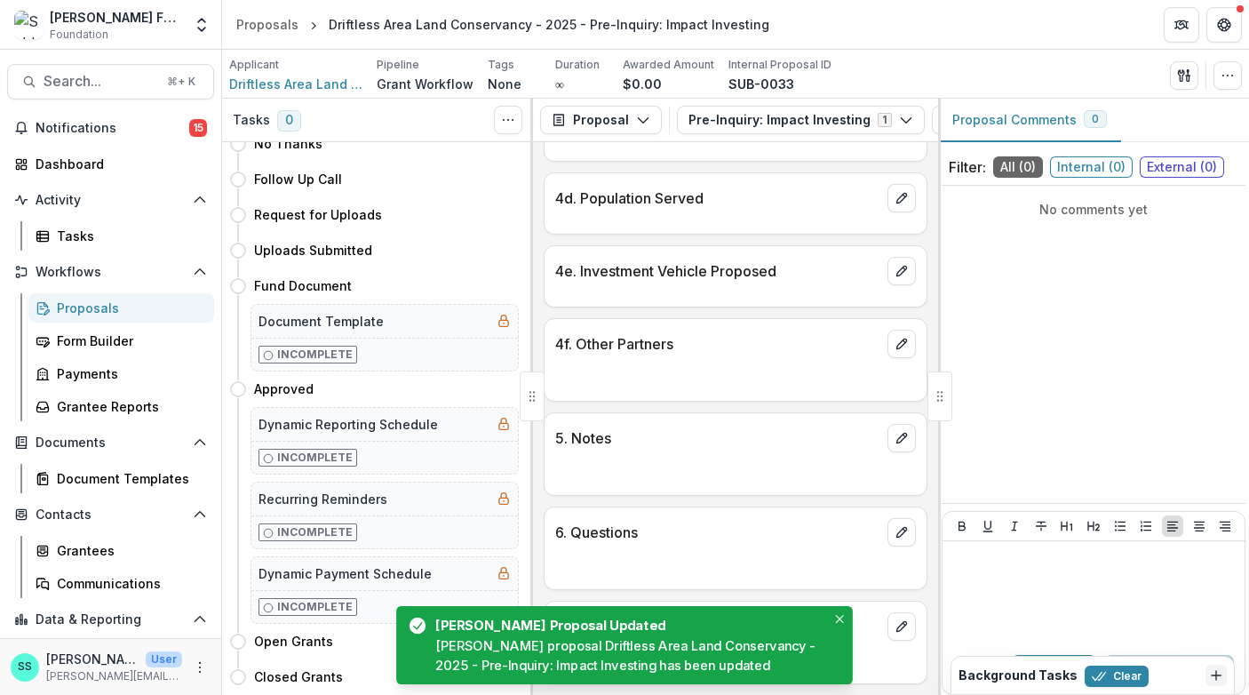
scroll to position [1183, 0]
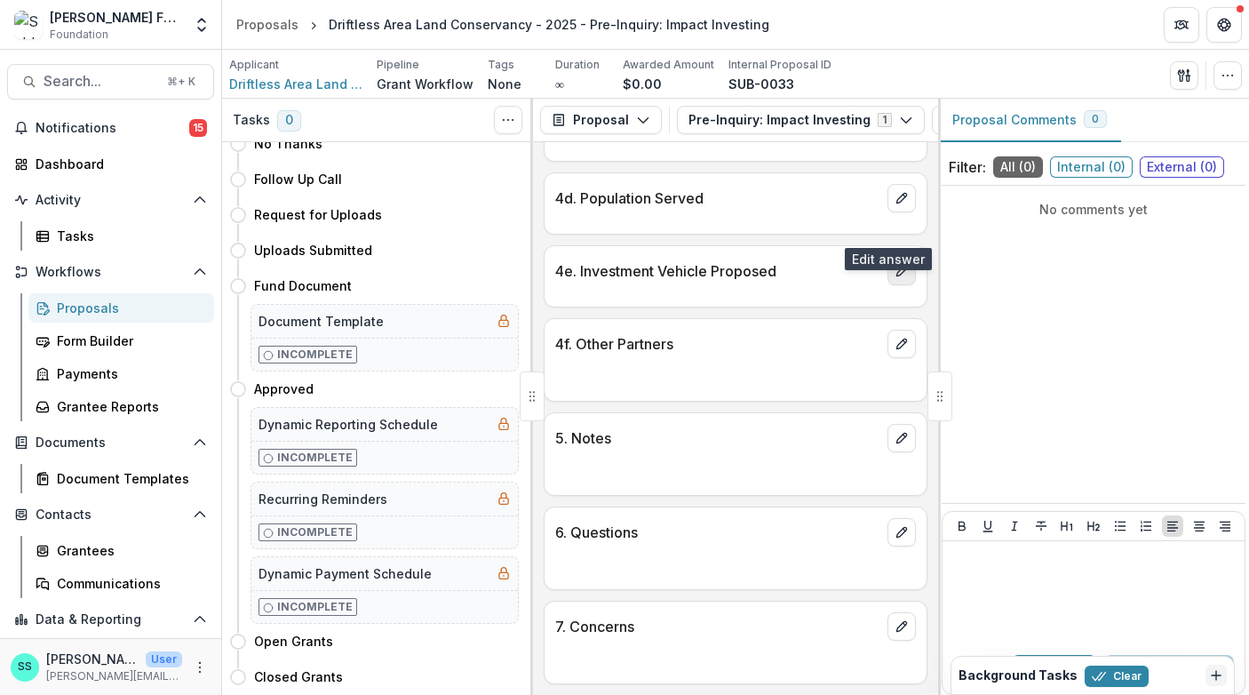
click at [895, 264] on icon "edit" at bounding box center [902, 271] width 14 height 14
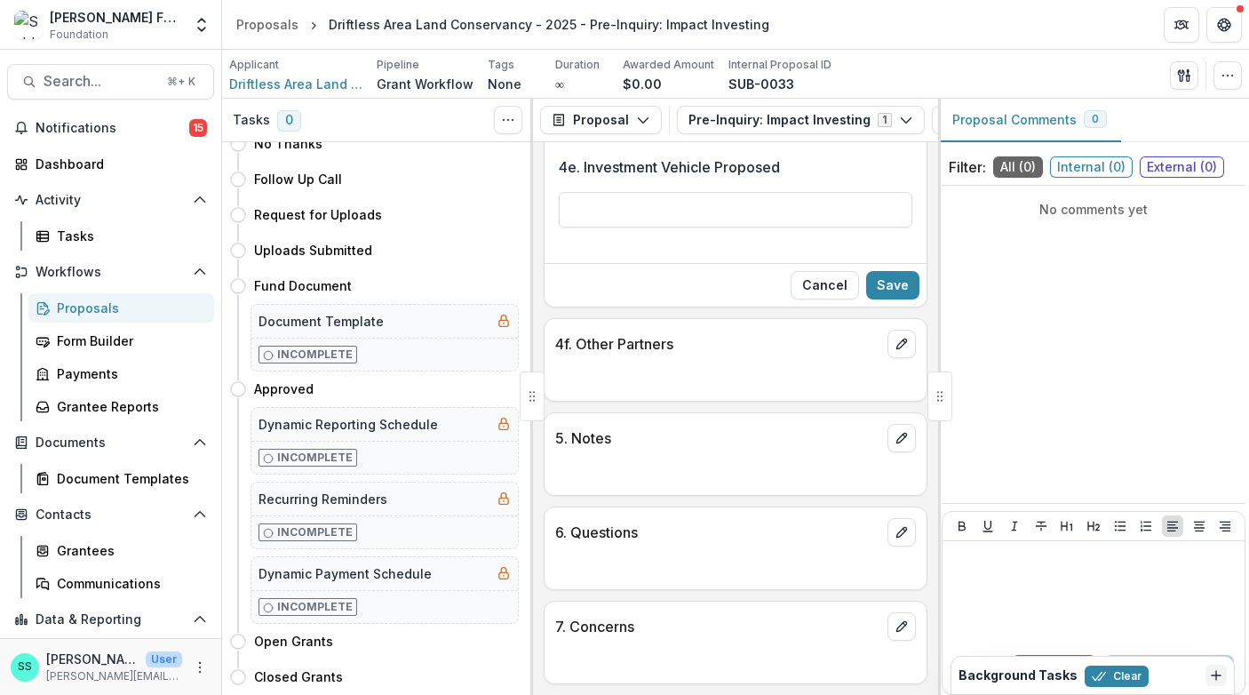
scroll to position [1214, 0]
click at [632, 227] on input "4e. Investment Vehicle Proposed" at bounding box center [736, 210] width 354 height 36
type input "**********"
click at [890, 299] on button "Save" at bounding box center [892, 285] width 53 height 28
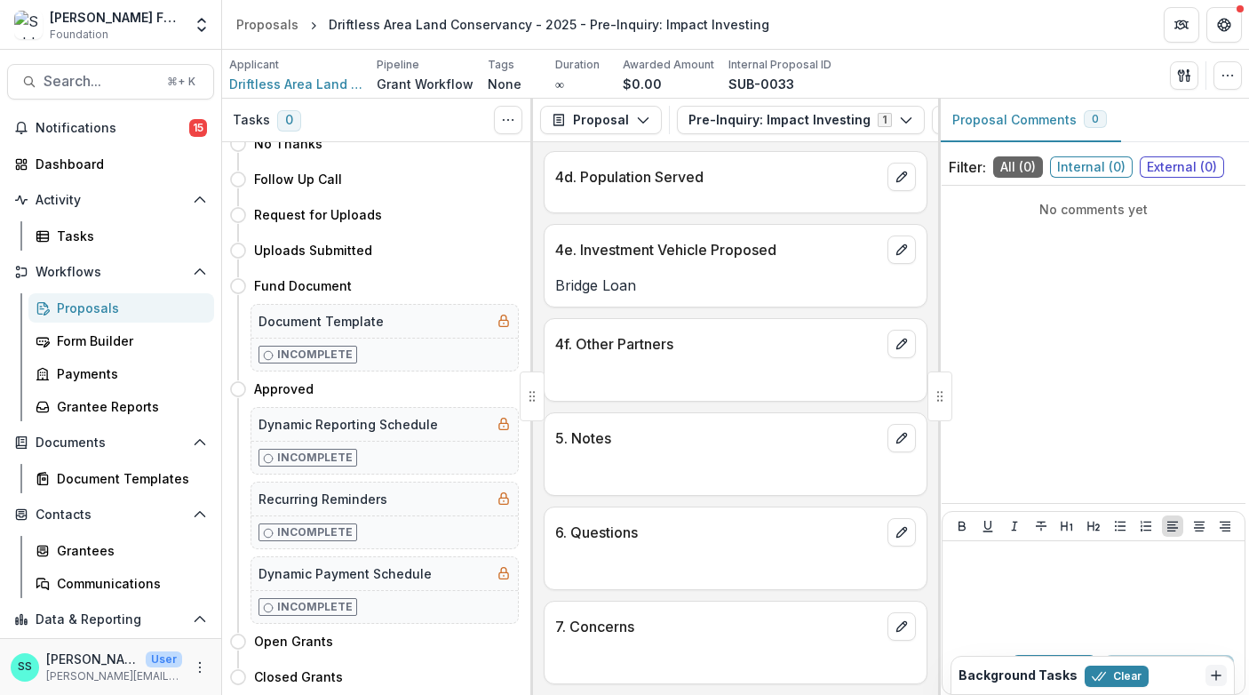
scroll to position [1157, 0]
click at [895, 445] on icon "edit" at bounding box center [902, 438] width 14 height 14
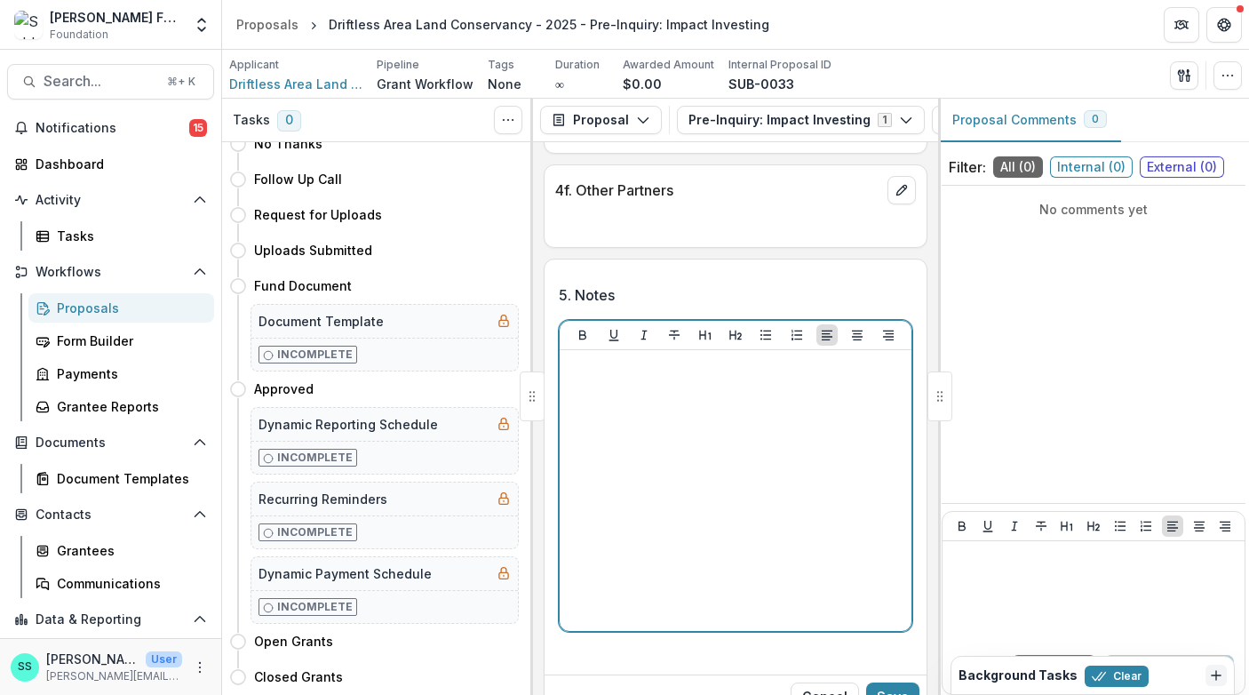
click at [639, 578] on div at bounding box center [736, 490] width 338 height 267
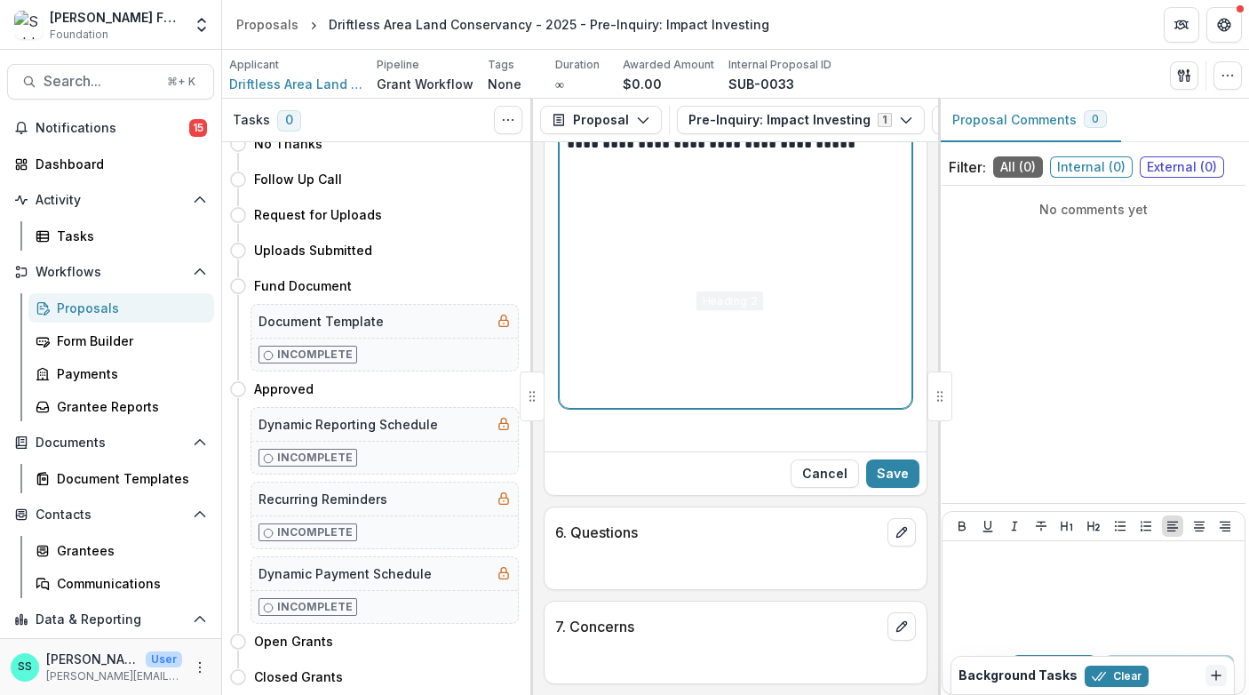
scroll to position [1405, 0]
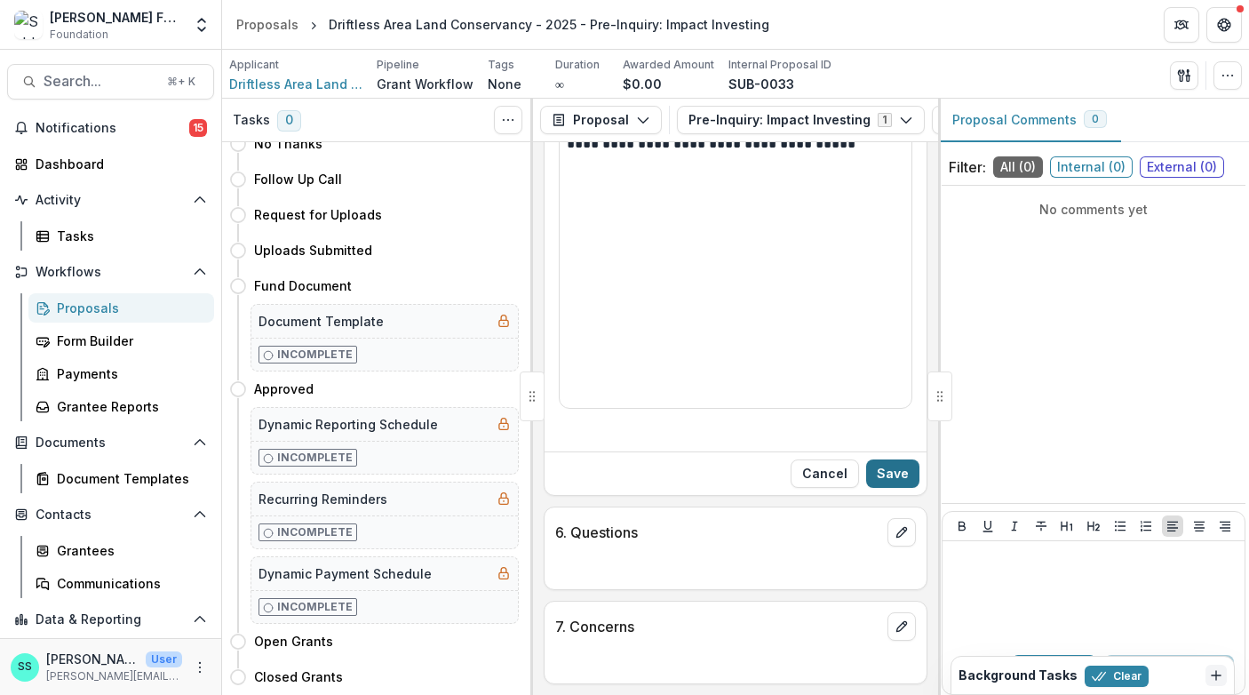
click at [881, 488] on button "Save" at bounding box center [892, 473] width 53 height 28
